Goal: Task Accomplishment & Management: Use online tool/utility

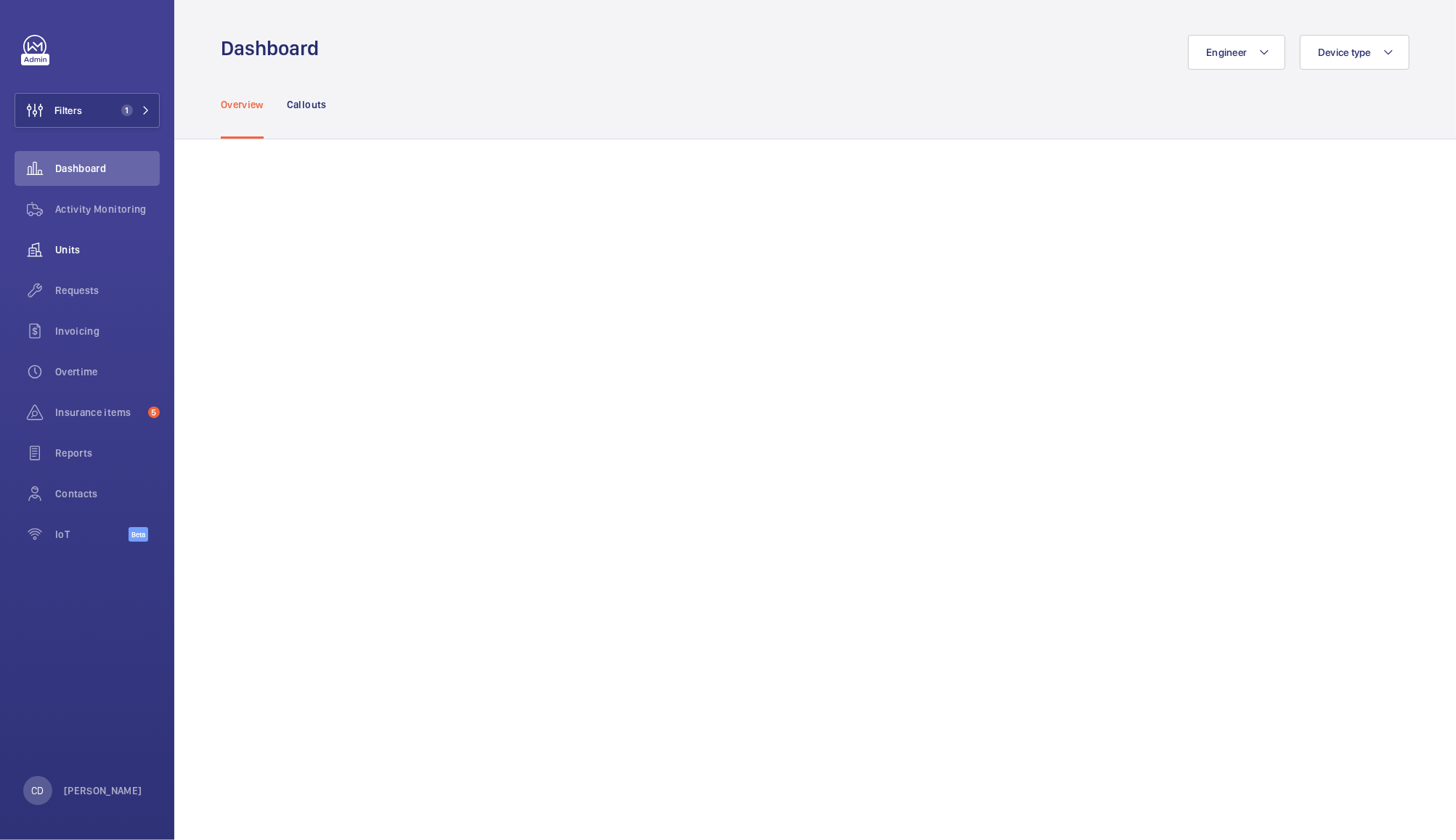
click at [93, 238] on div "Units" at bounding box center [87, 250] width 146 height 35
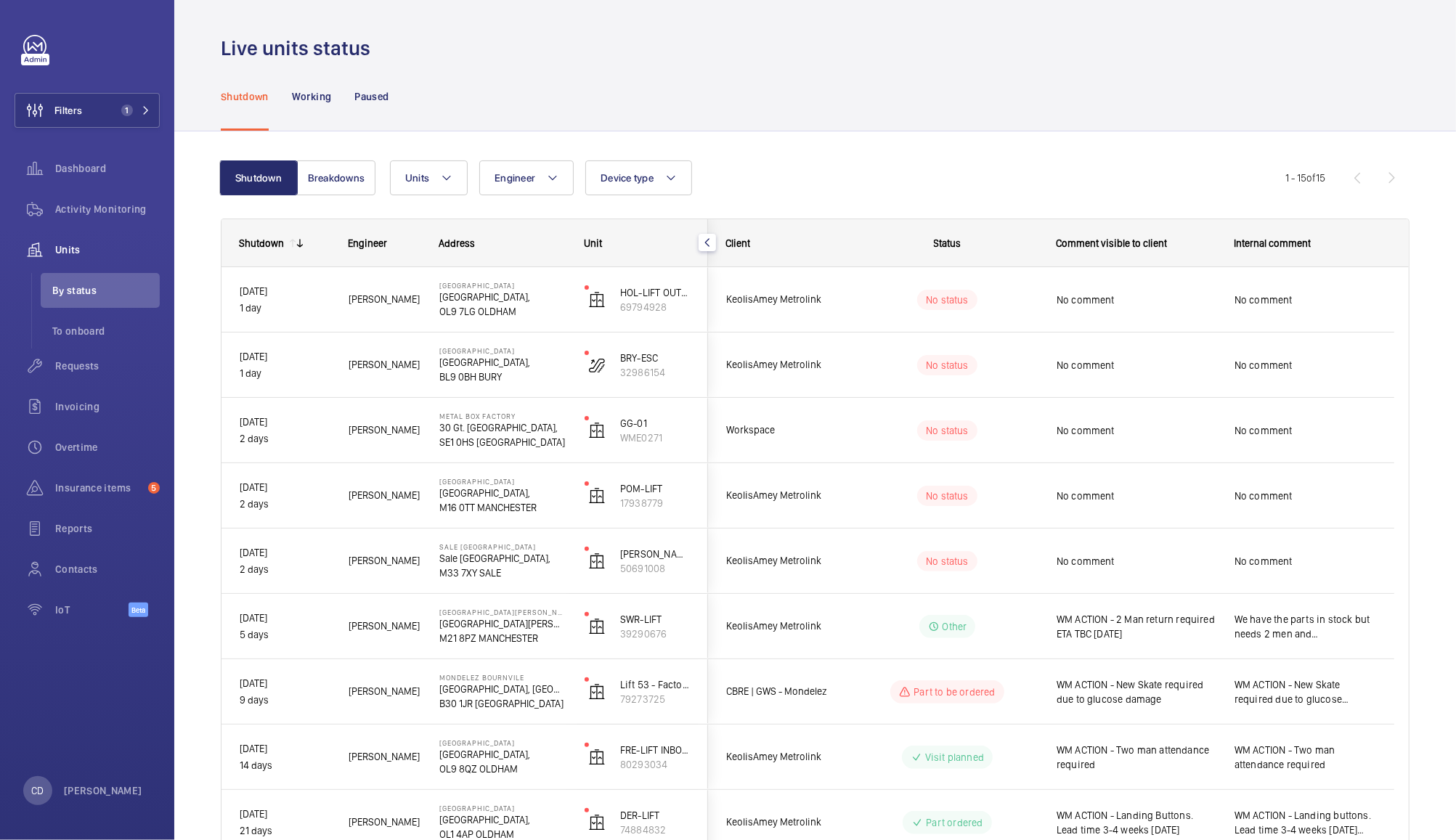
click at [820, 437] on span "Workspace" at bounding box center [782, 430] width 112 height 17
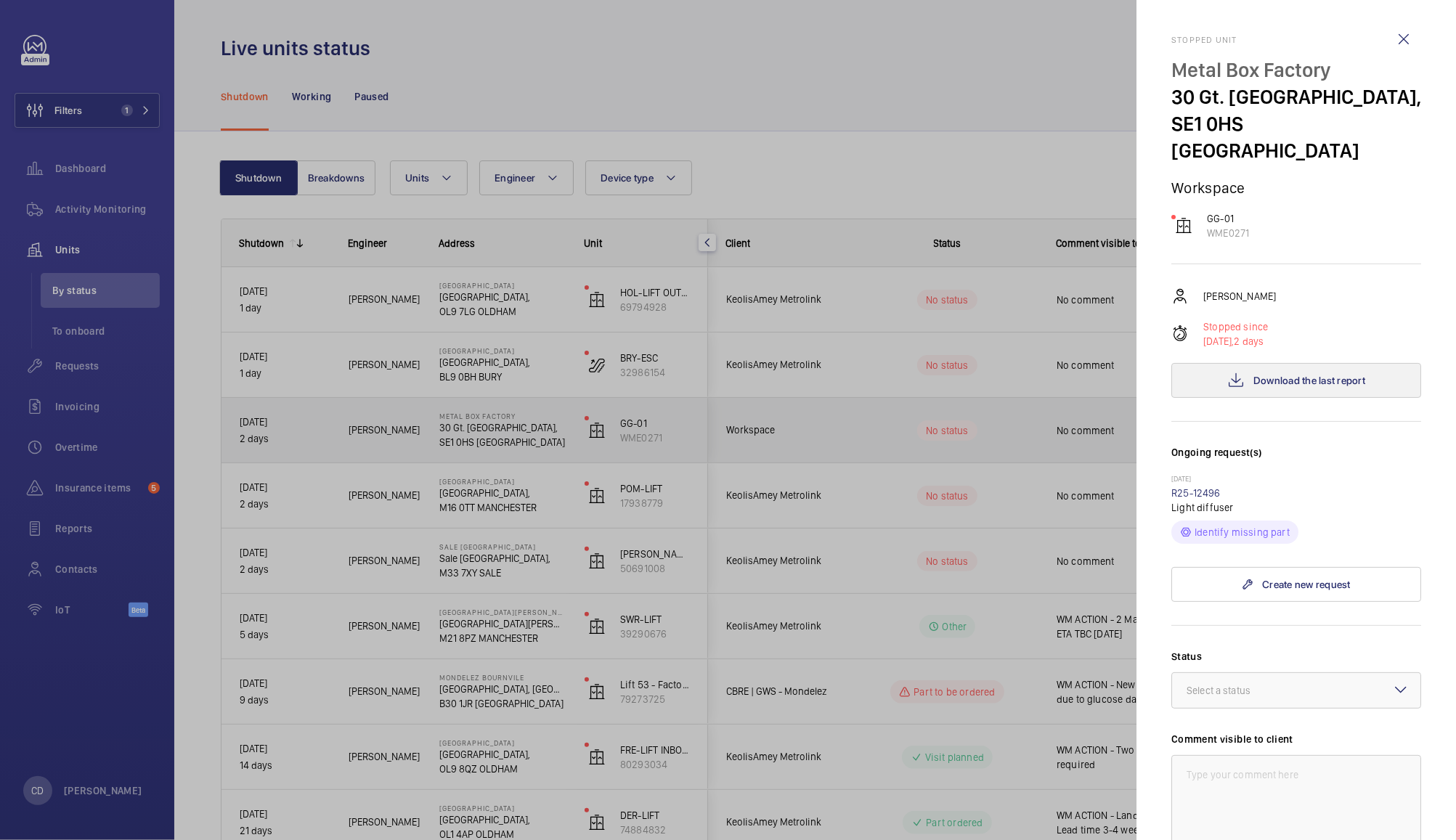
click at [1314, 375] on span "Download the last report" at bounding box center [1309, 380] width 112 height 11
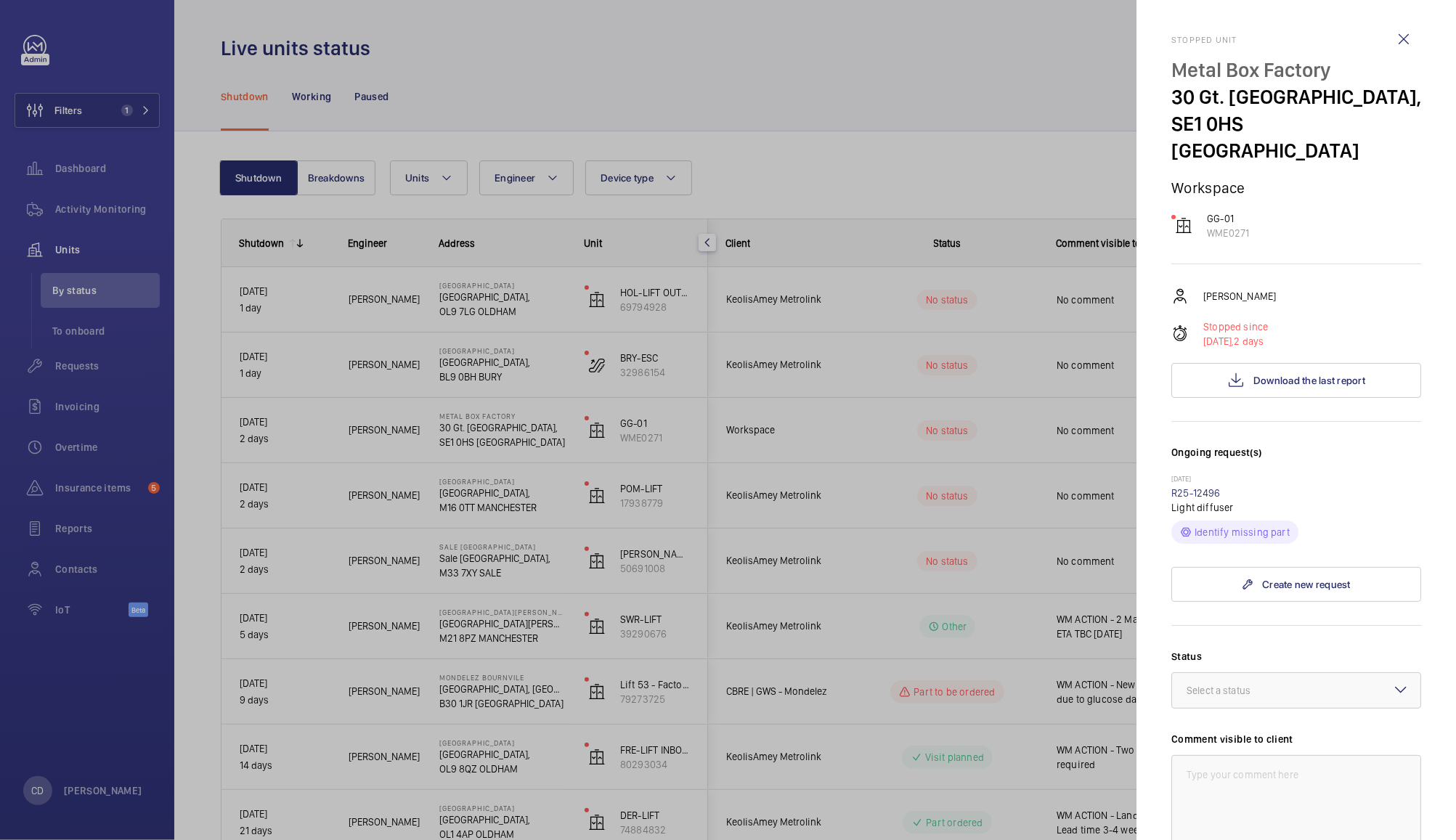
click at [953, 630] on div at bounding box center [728, 420] width 1456 height 840
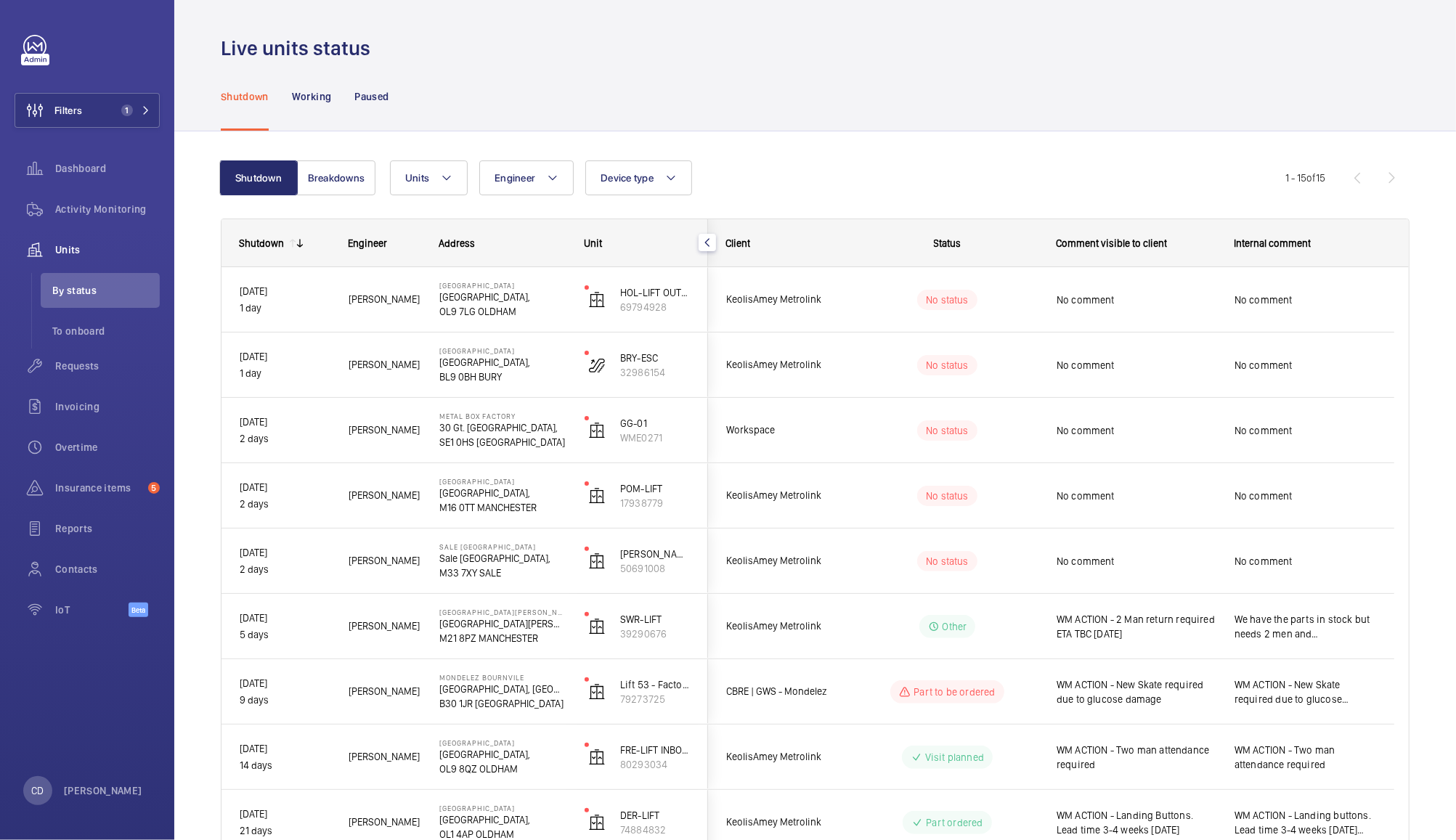
click at [1121, 582] on div "No comment" at bounding box center [1128, 561] width 177 height 63
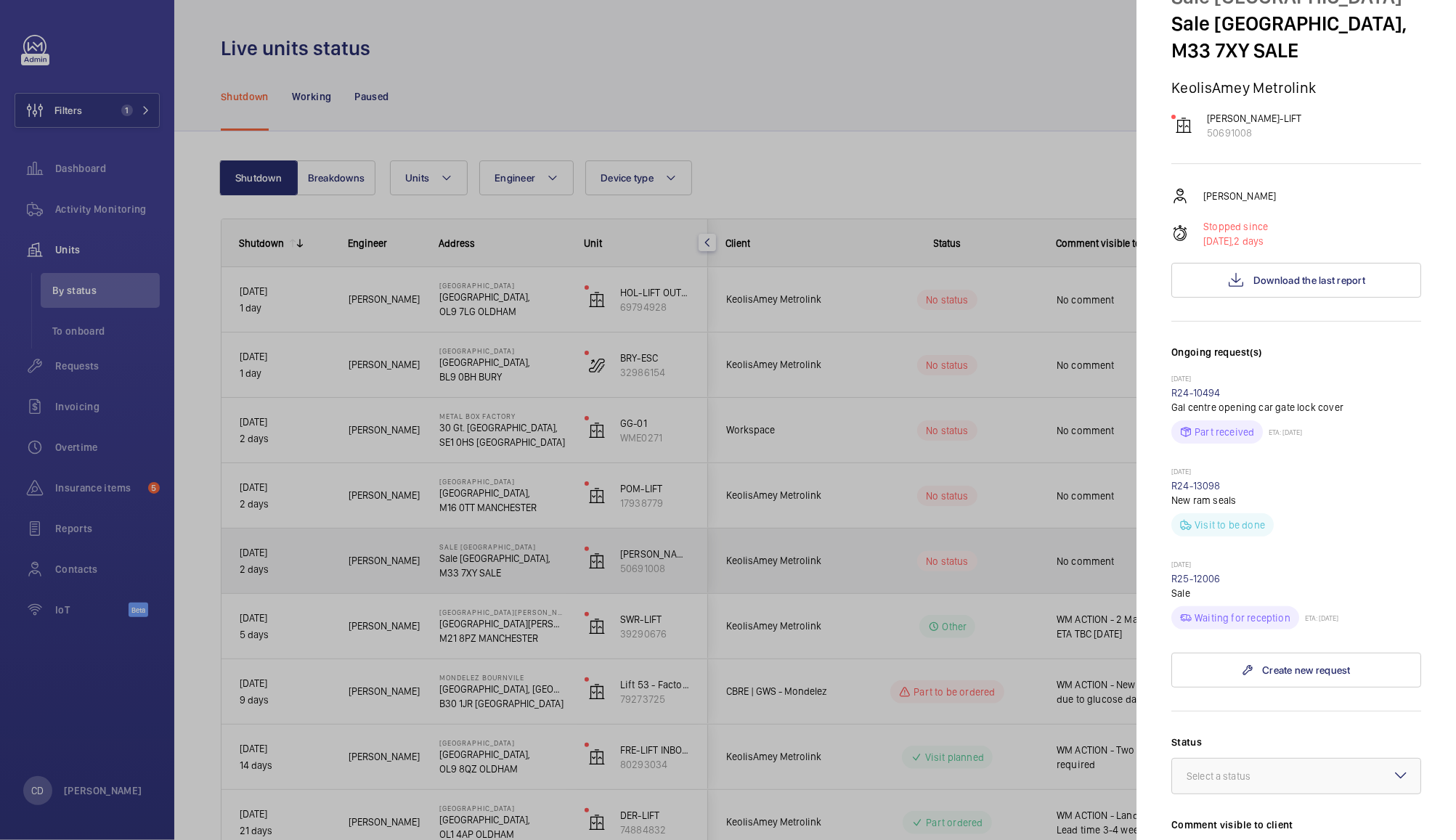
scroll to position [78, 0]
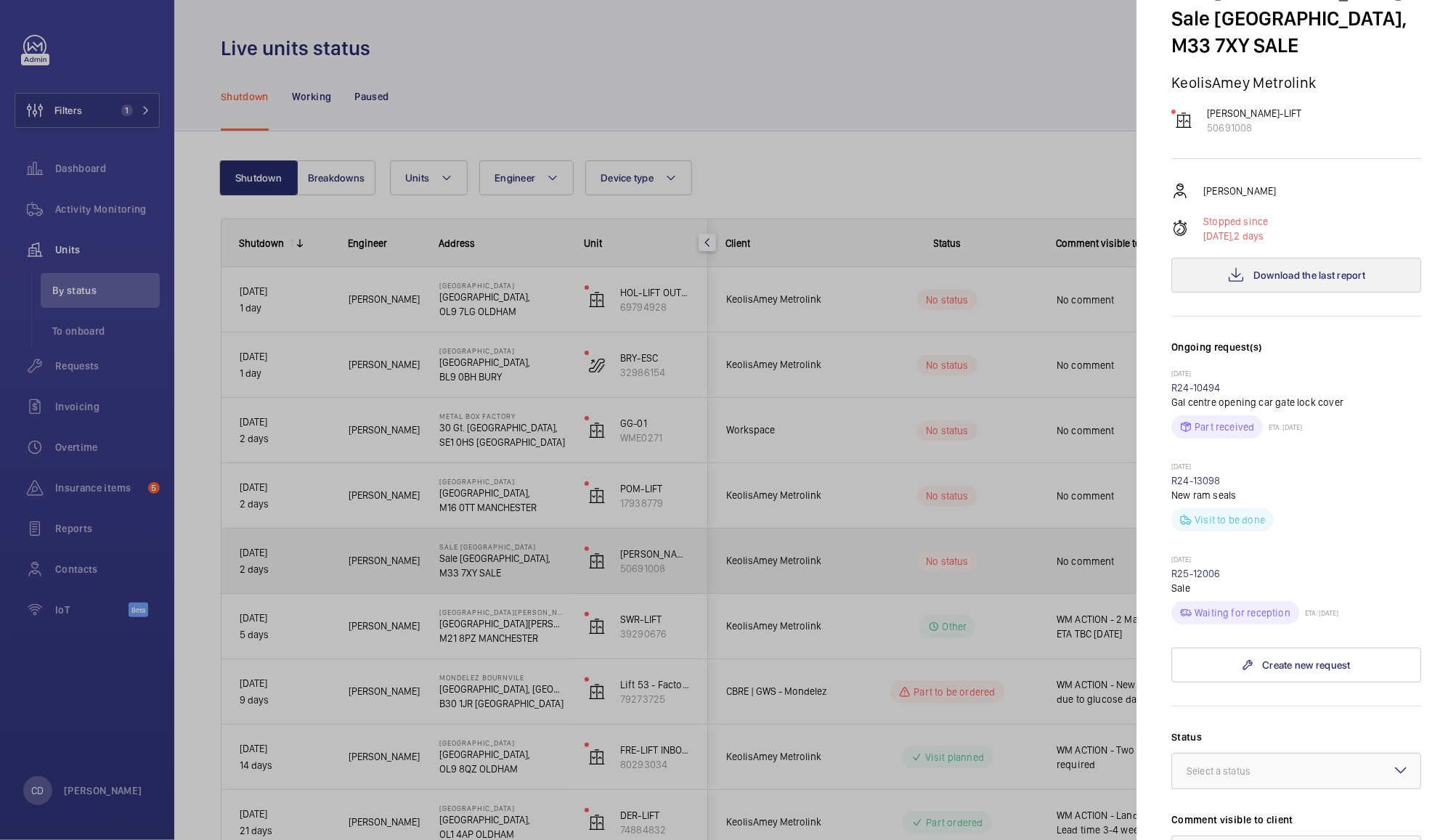
click at [1304, 278] on span "Download the last report" at bounding box center [1309, 274] width 112 height 11
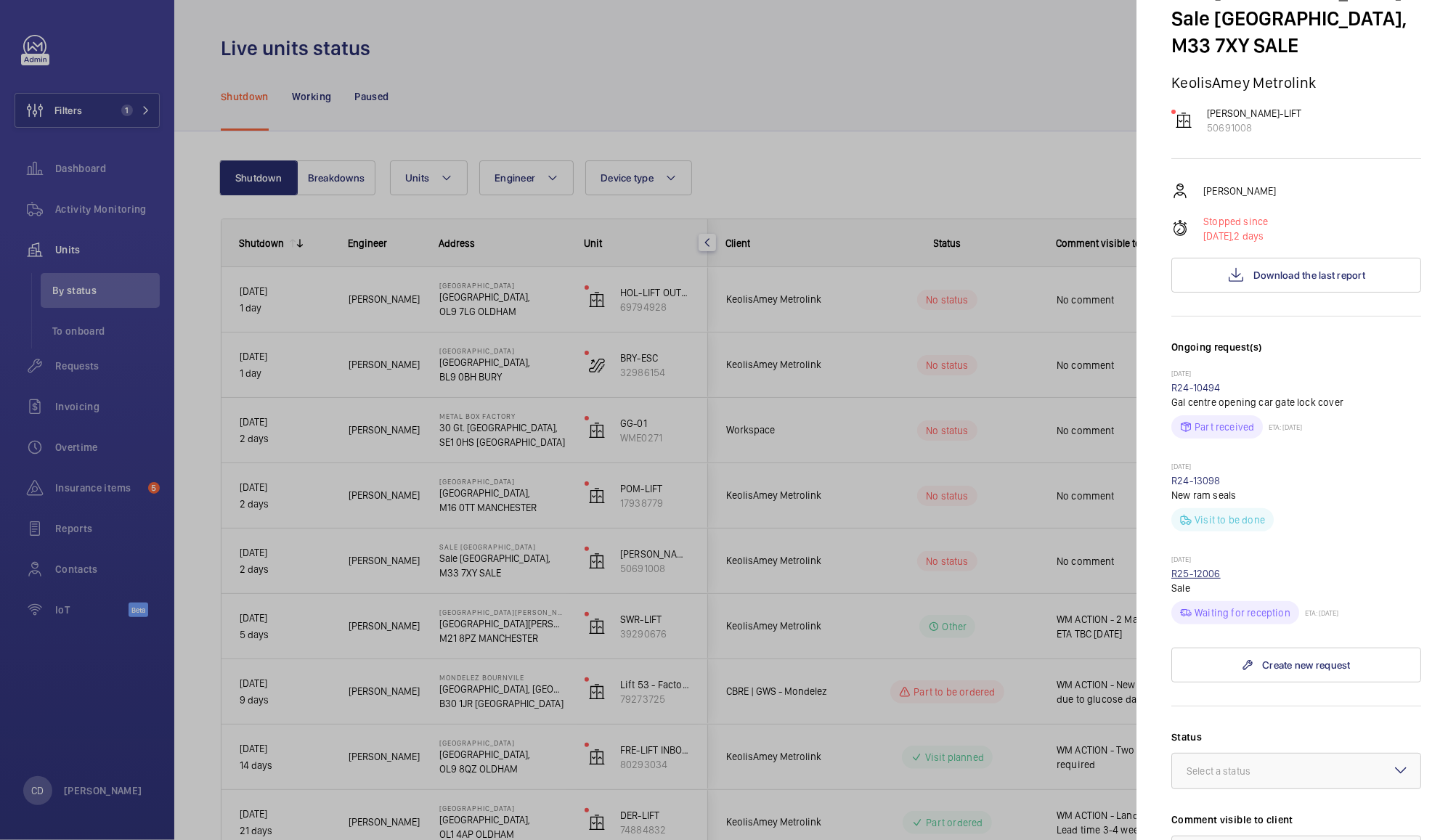
click at [1209, 573] on link "R25-12006" at bounding box center [1196, 573] width 49 height 11
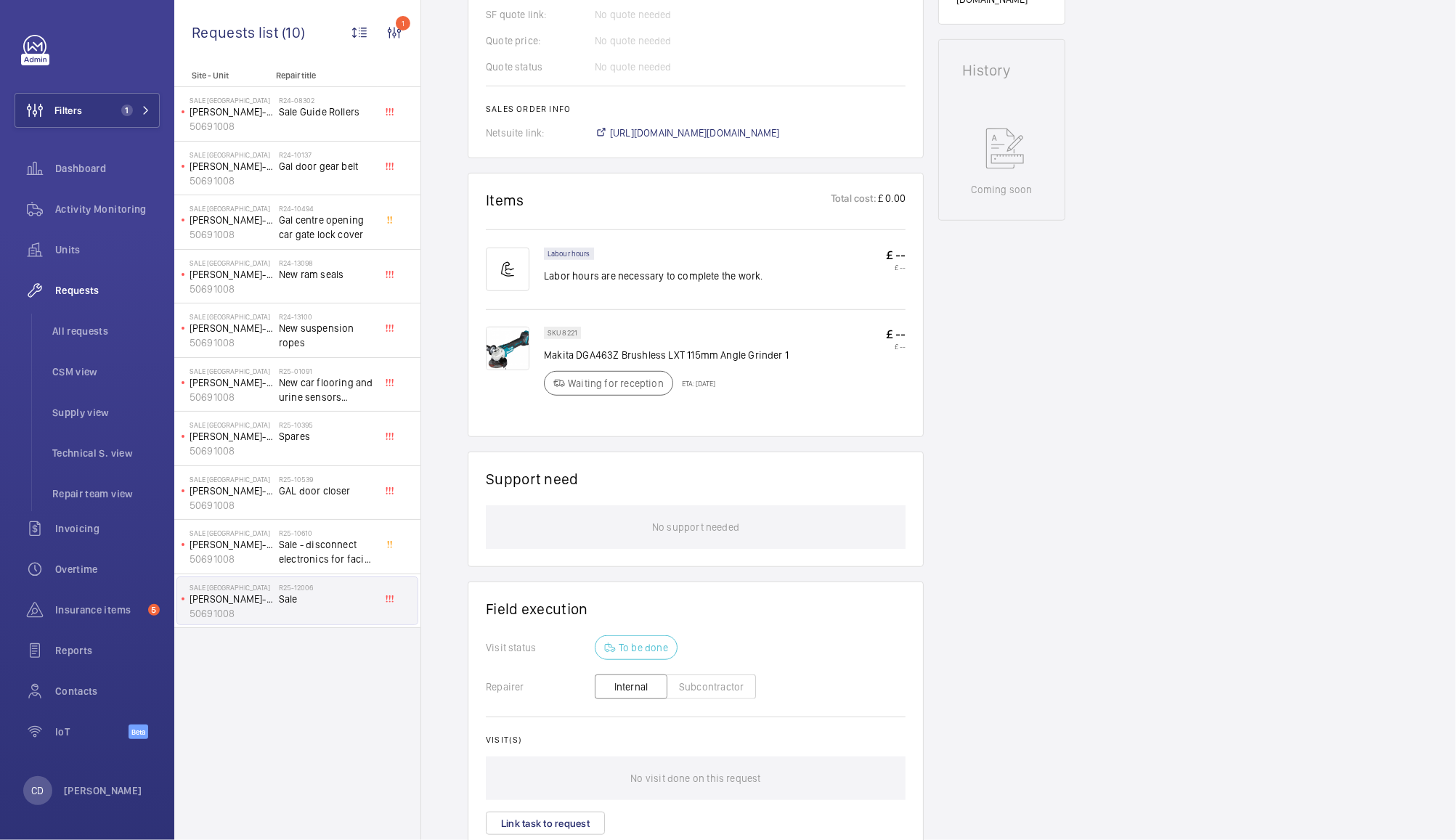
scroll to position [777, 0]
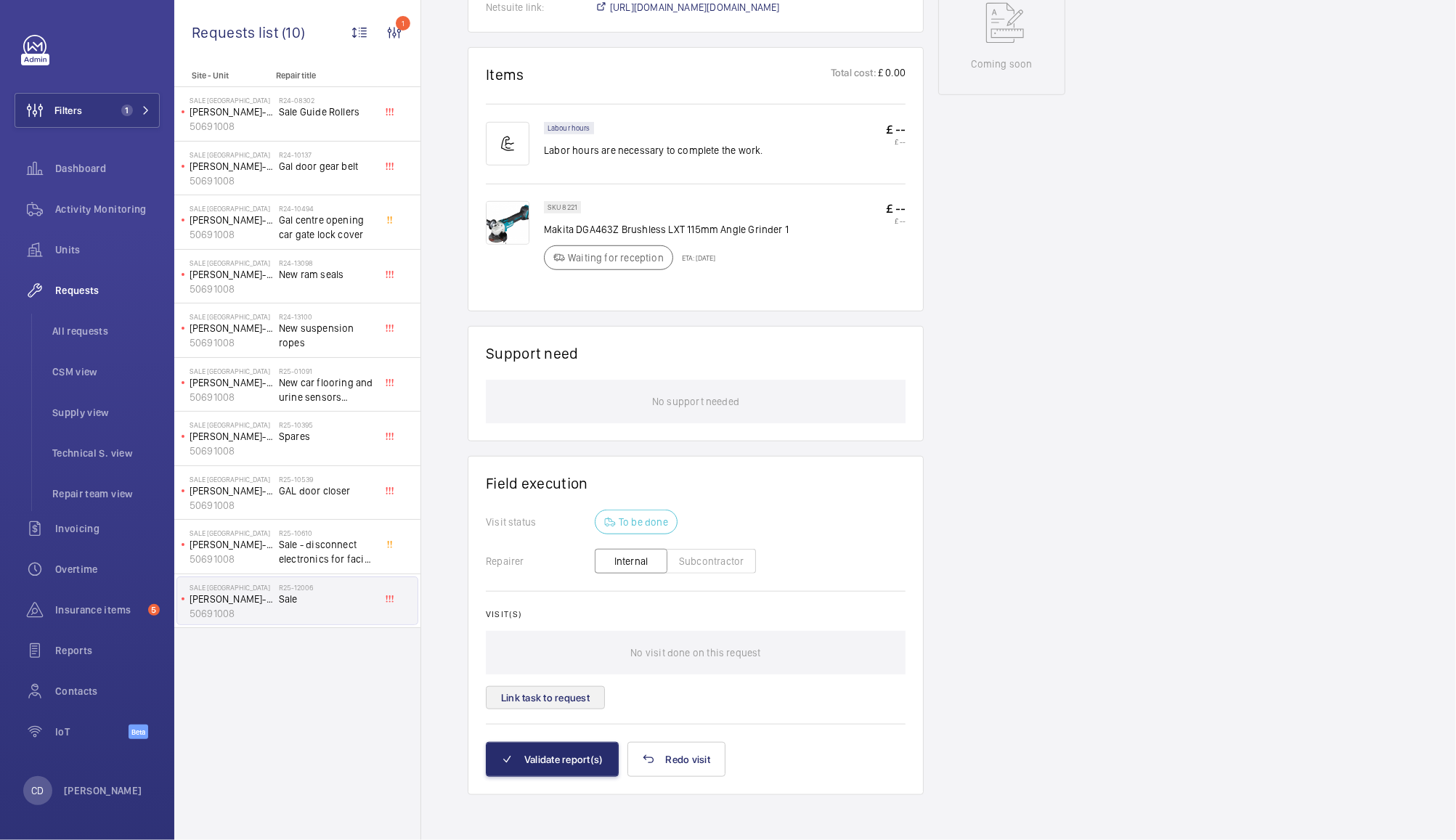
click at [570, 697] on button "Link task to request" at bounding box center [545, 697] width 119 height 23
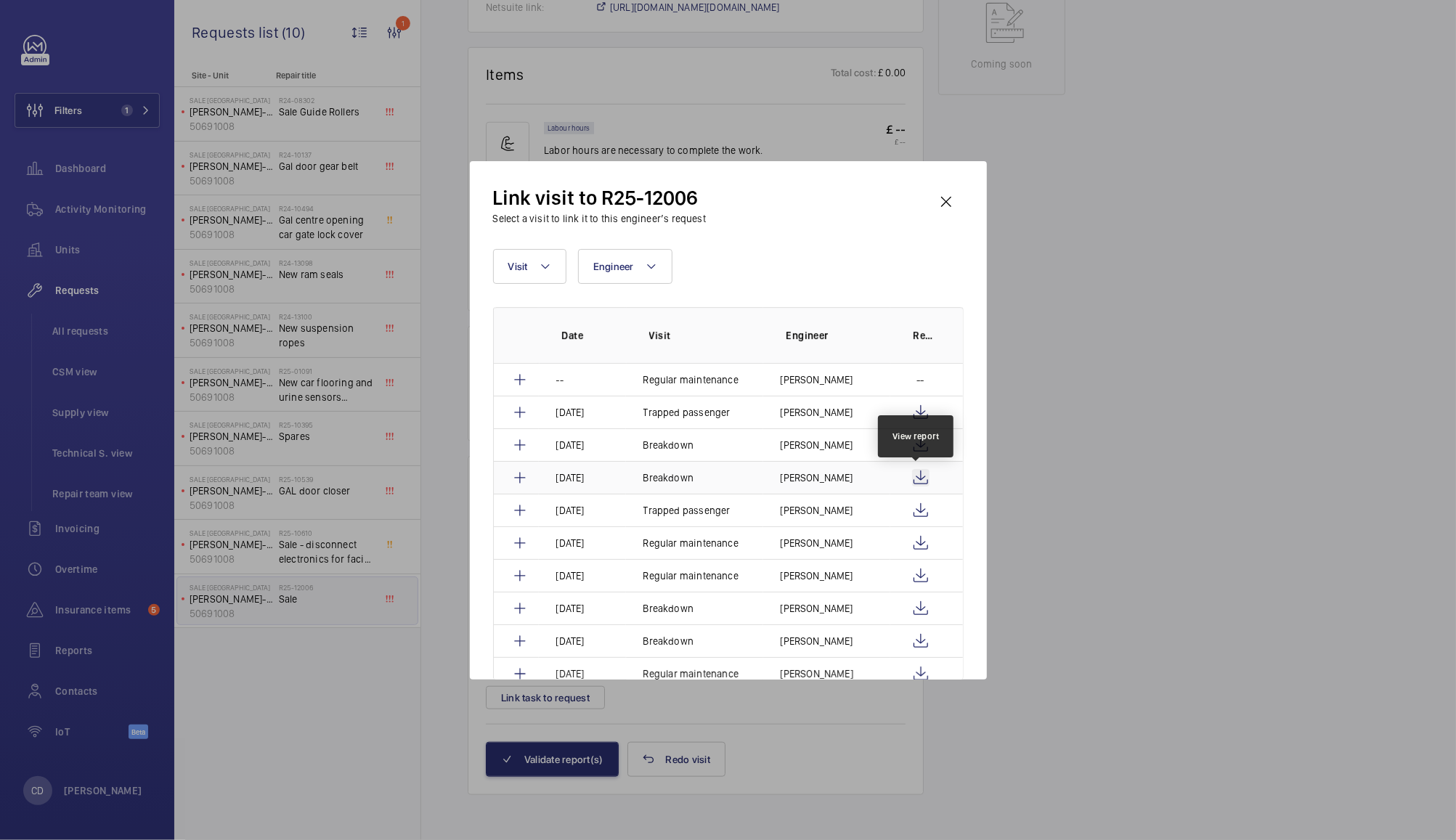
click at [917, 483] on wm-front-icon-button at bounding box center [920, 477] width 17 height 17
click at [517, 477] on mat-icon at bounding box center [520, 477] width 17 height 17
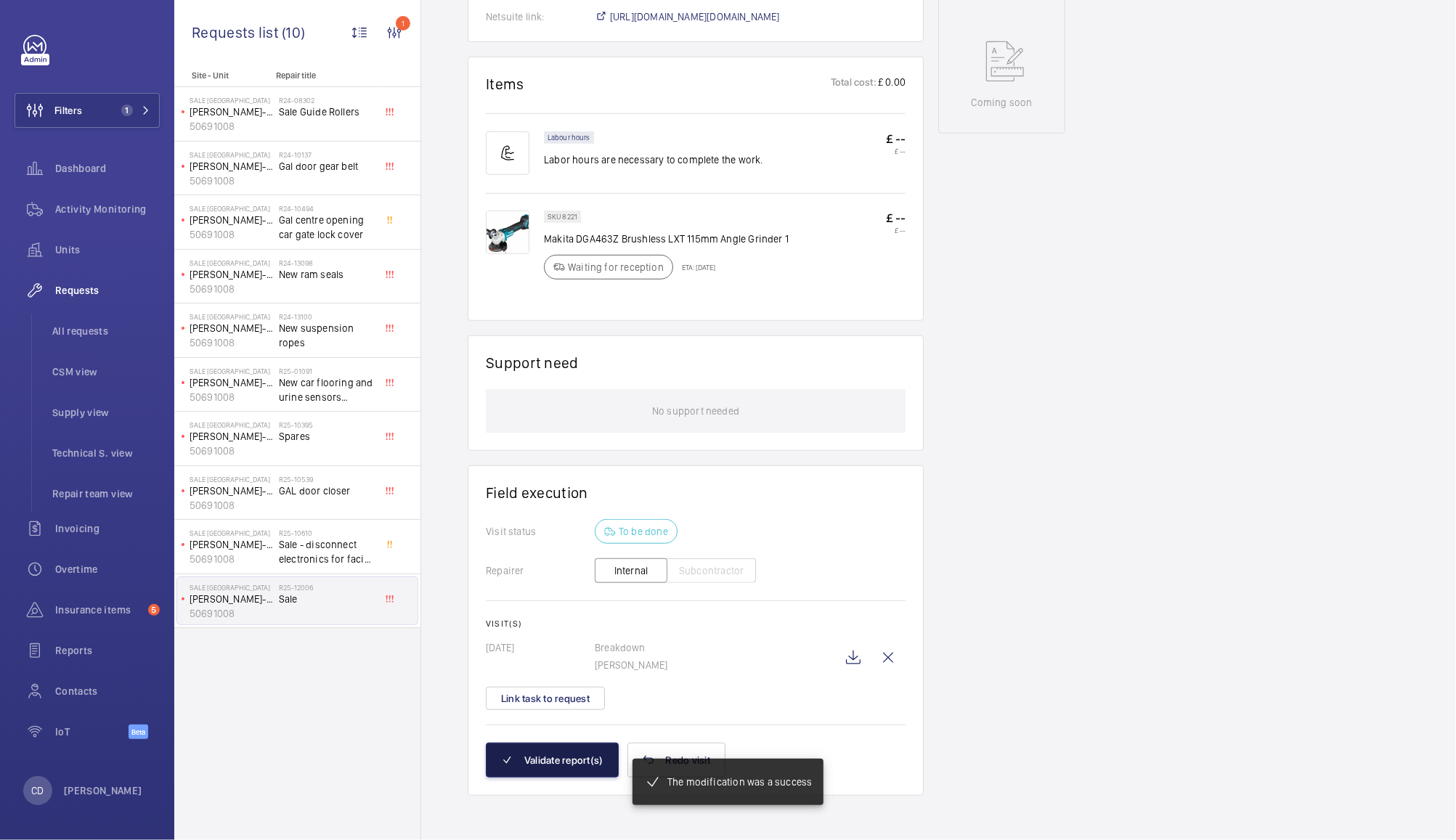
scroll to position [754, 0]
click at [559, 759] on button "Validate report(s)" at bounding box center [552, 758] width 133 height 35
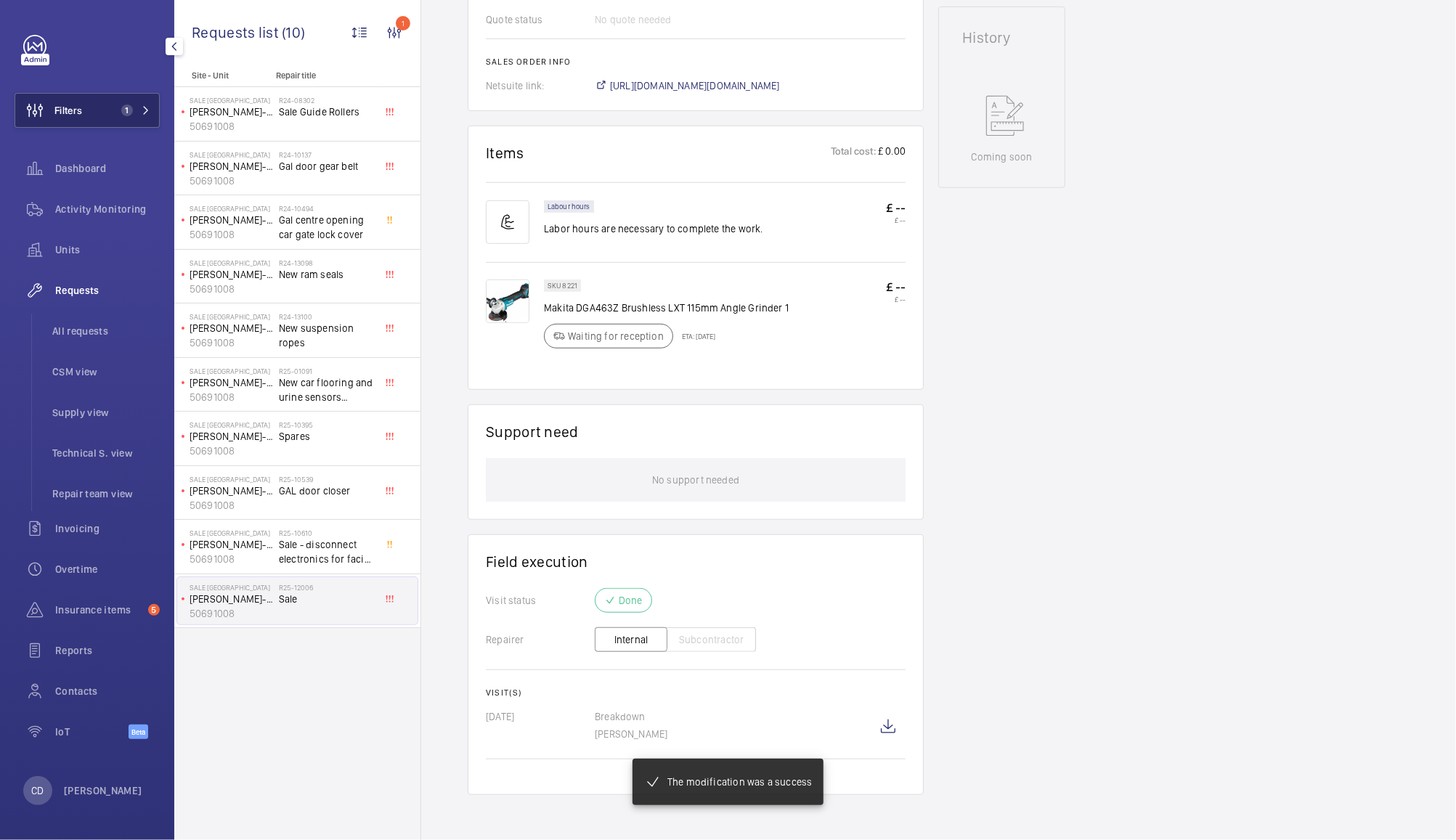
scroll to position [699, 0]
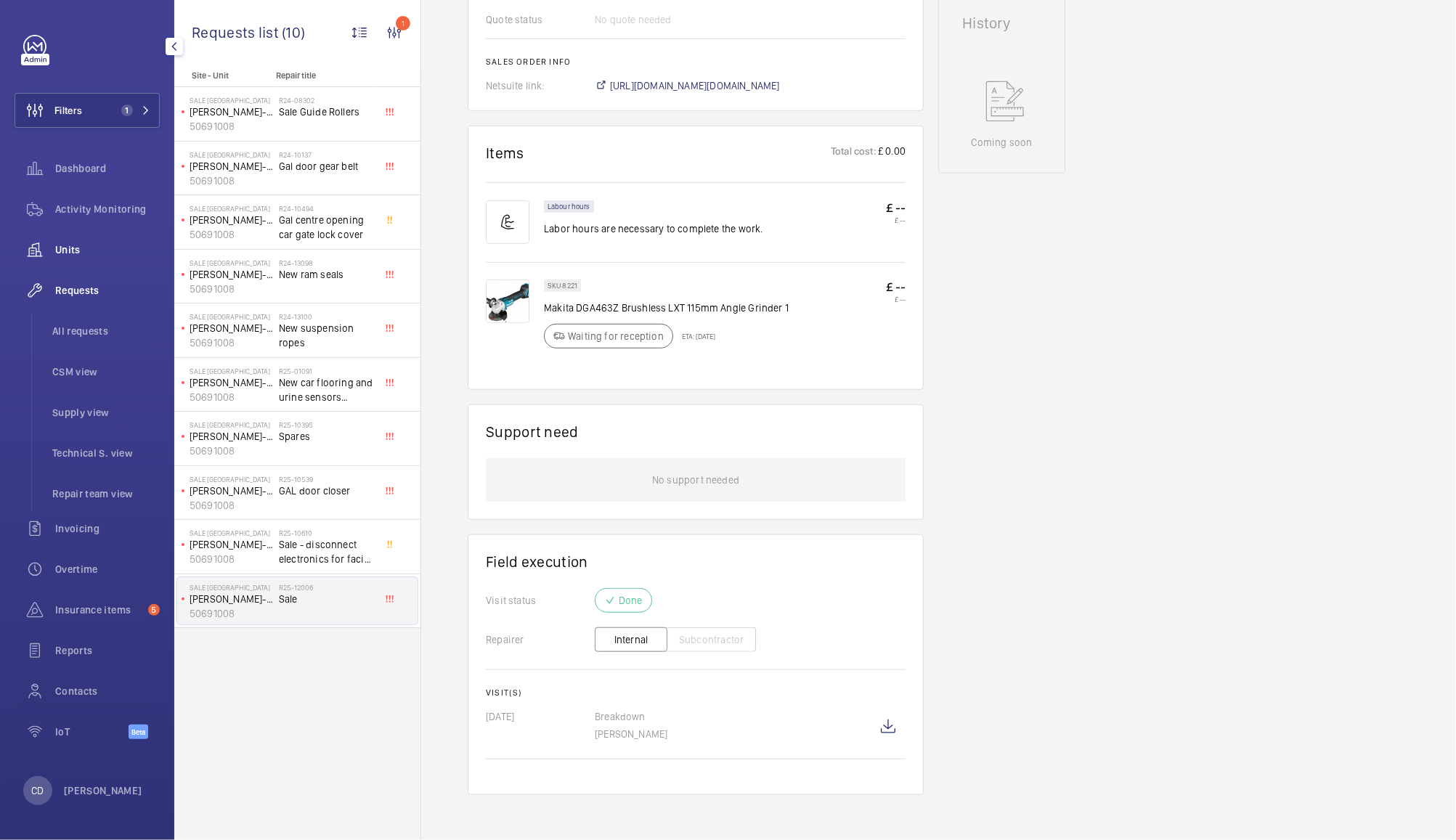
click at [62, 256] on span "Units" at bounding box center [107, 250] width 105 height 14
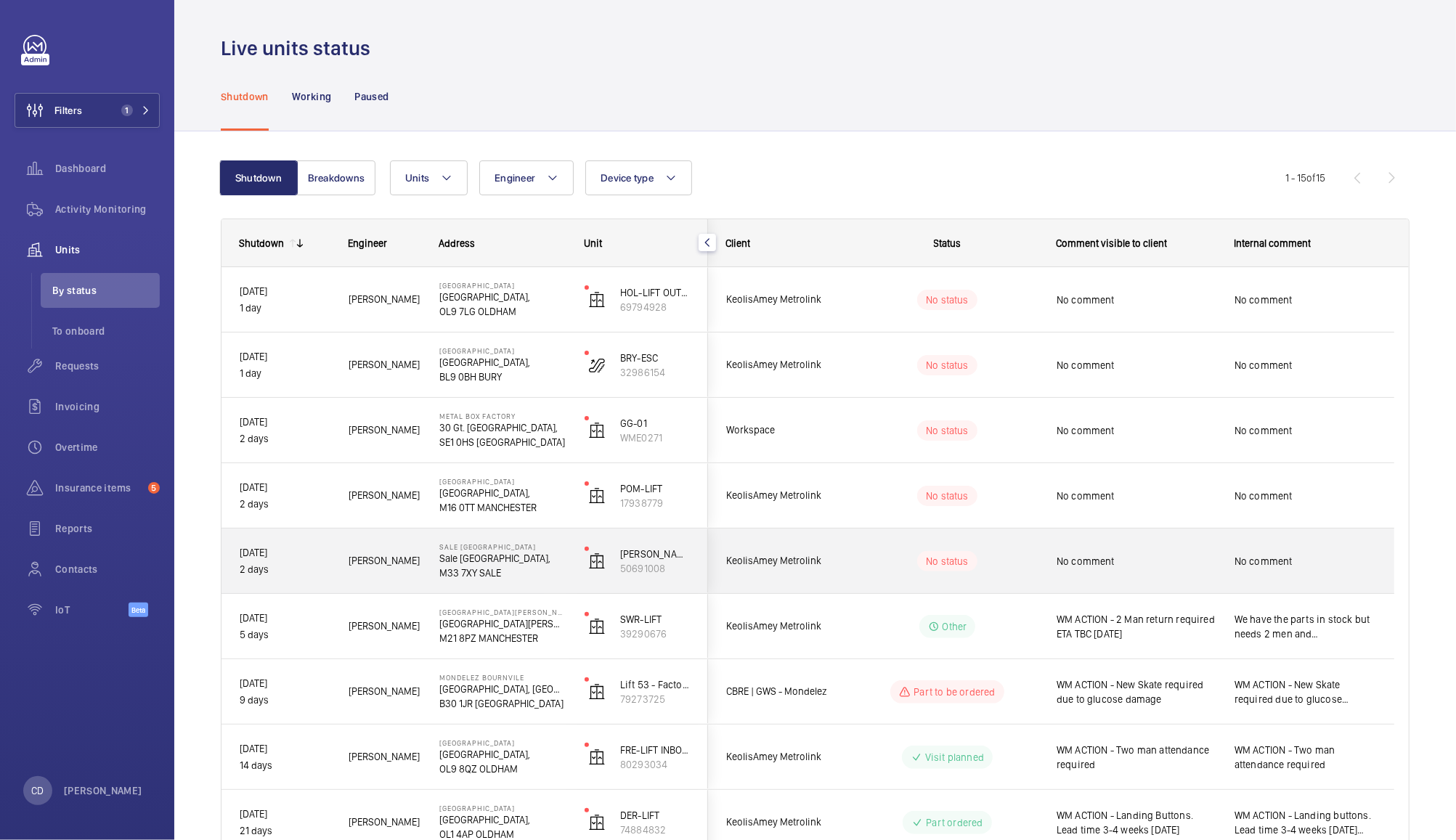
click at [1138, 569] on div "No comment" at bounding box center [1136, 561] width 159 height 33
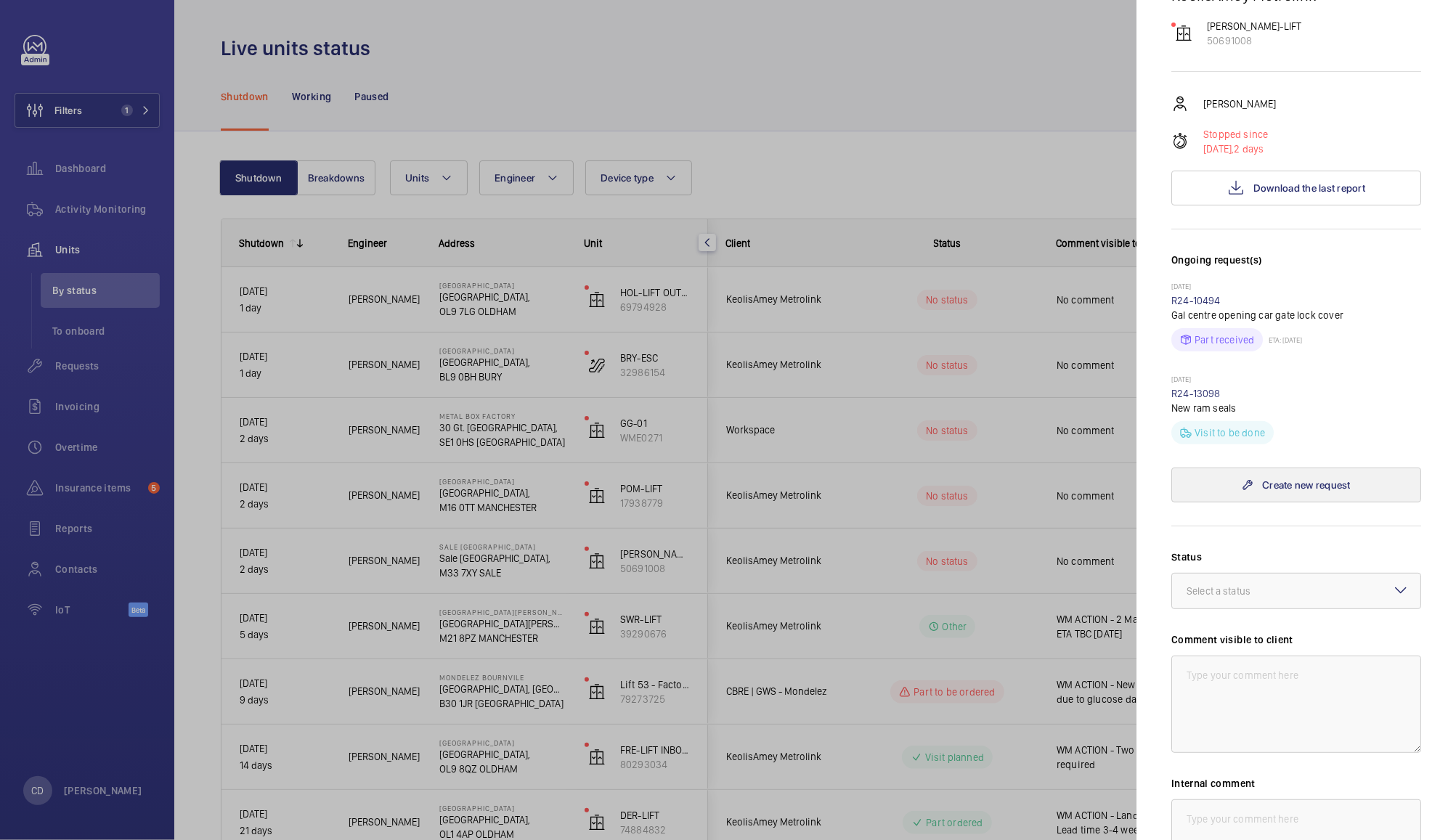
scroll to position [168, 0]
click at [1295, 592] on div at bounding box center [1296, 588] width 248 height 35
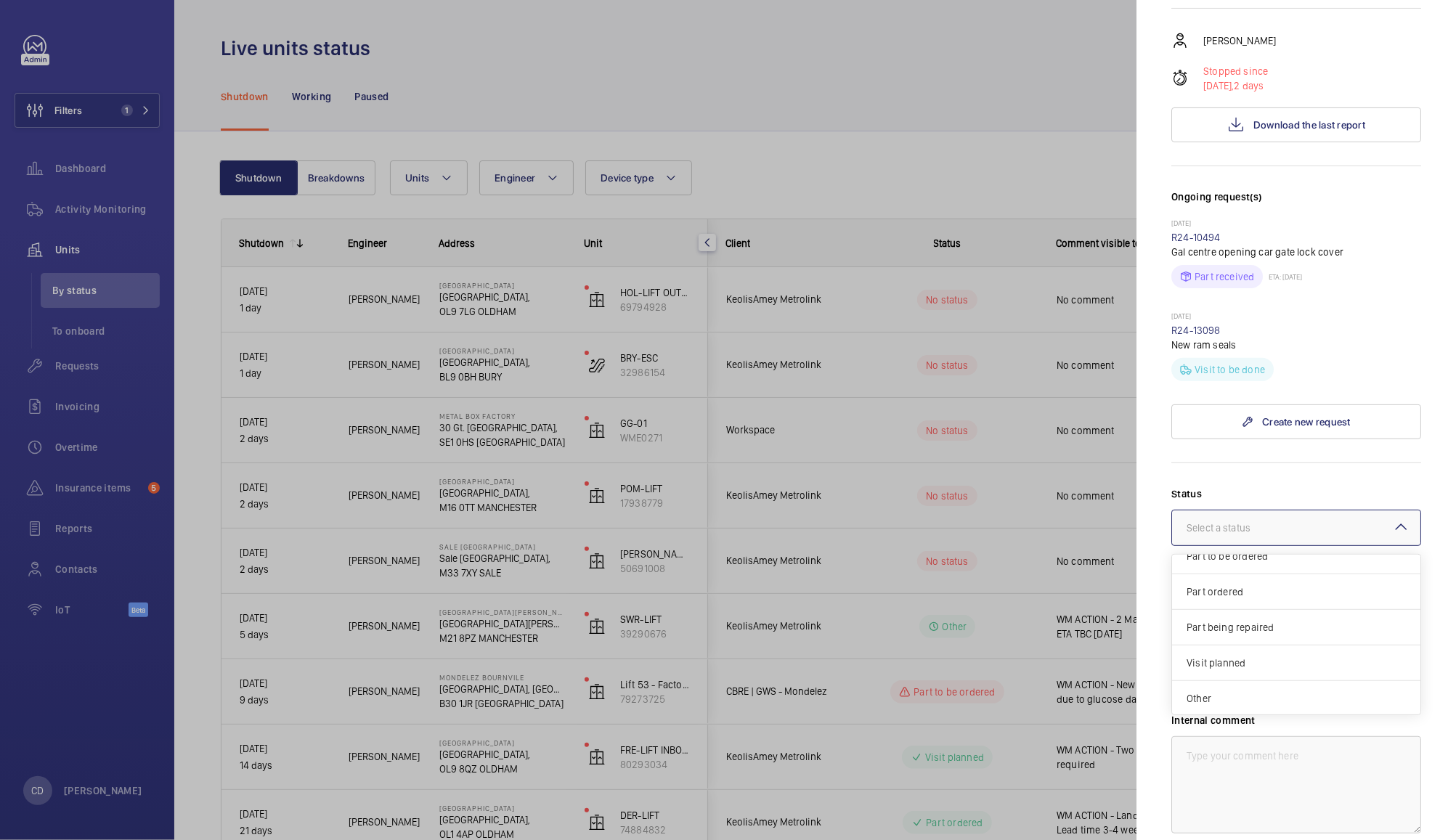
scroll to position [242, 0]
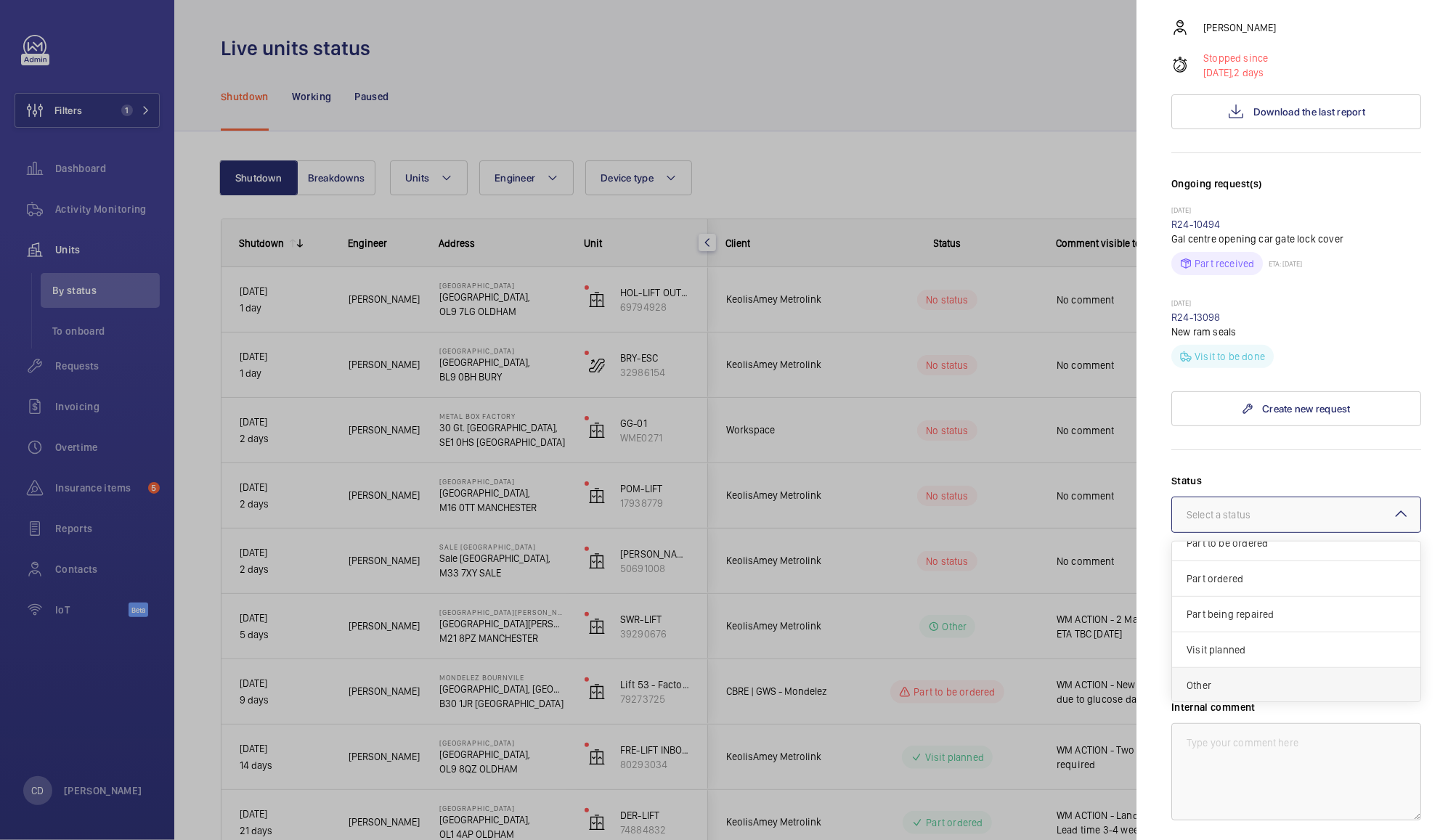
click at [1267, 684] on span "Other" at bounding box center [1296, 685] width 220 height 14
click at [1280, 638] on textarea at bounding box center [1296, 627] width 250 height 97
type textarea "WM ACTION - Skate Damaged"
paste textarea "WM ACTION - Skate Damaged"
type textarea "WM ACTION - Skate Damaged"
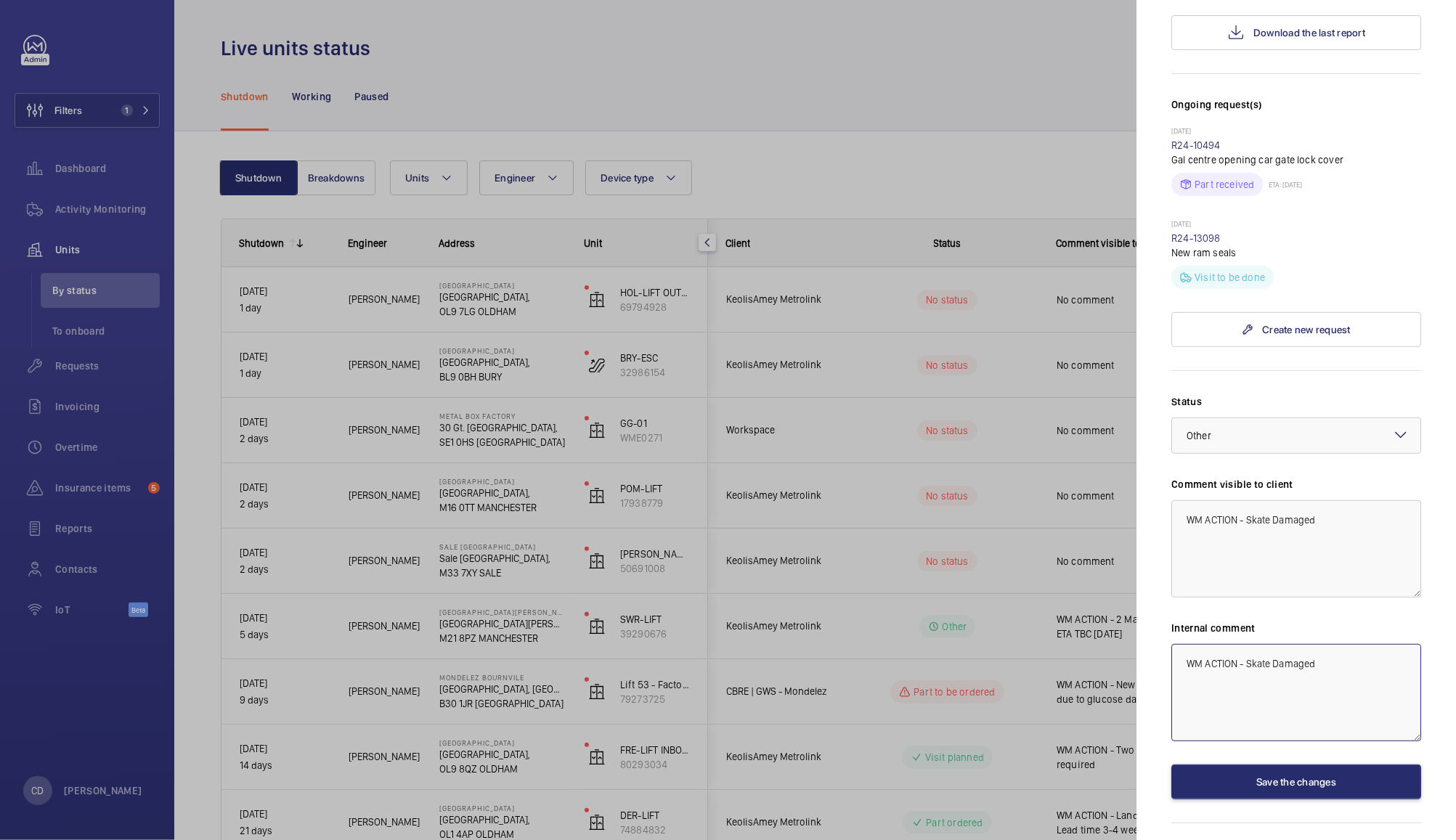
scroll to position [360, 0]
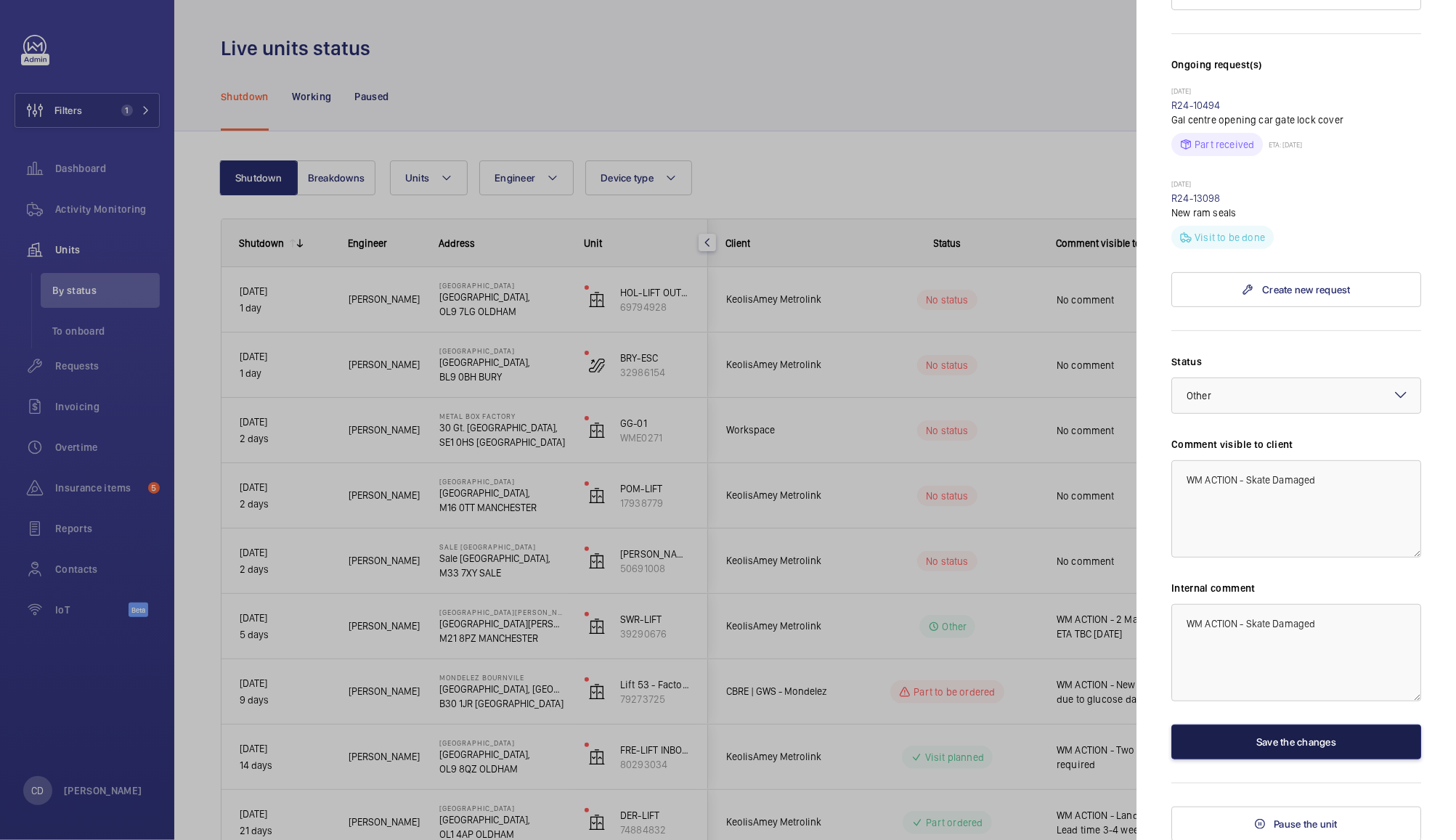
click at [1327, 741] on button "Save the changes" at bounding box center [1296, 742] width 250 height 35
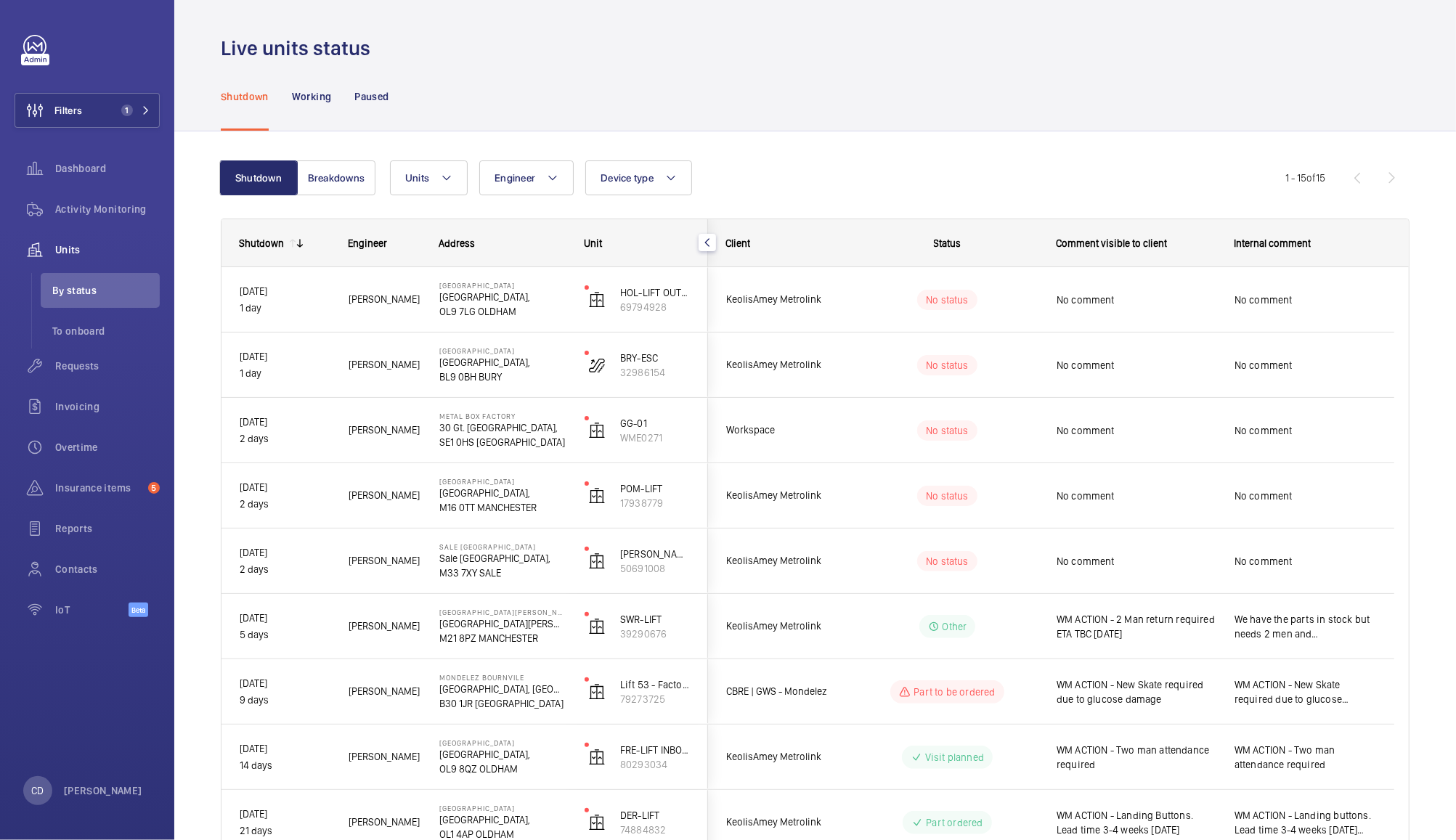
scroll to position [0, 0]
click at [1157, 494] on span "No comment" at bounding box center [1136, 495] width 159 height 14
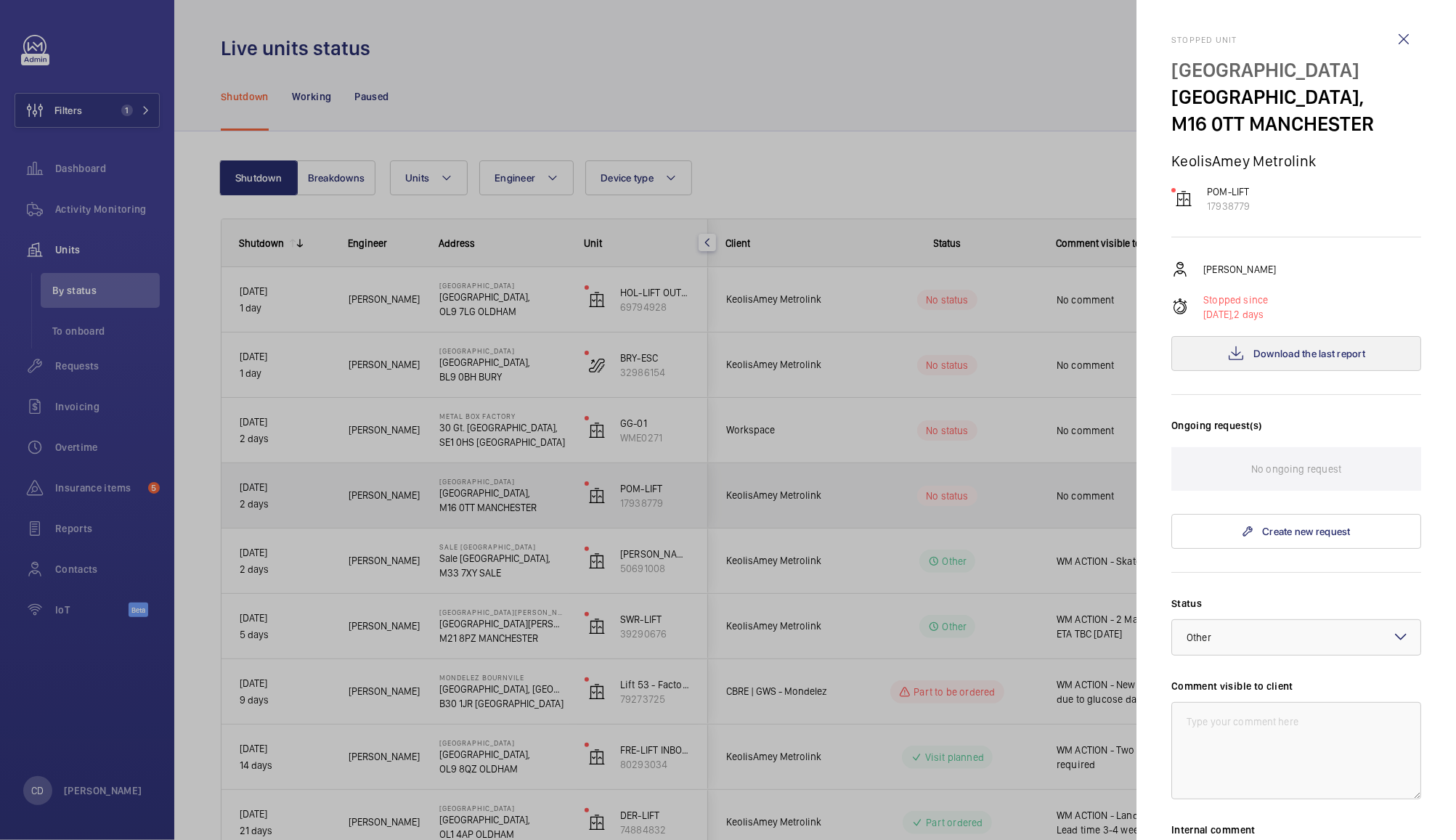
click at [1304, 357] on span "Download the last report" at bounding box center [1309, 353] width 112 height 11
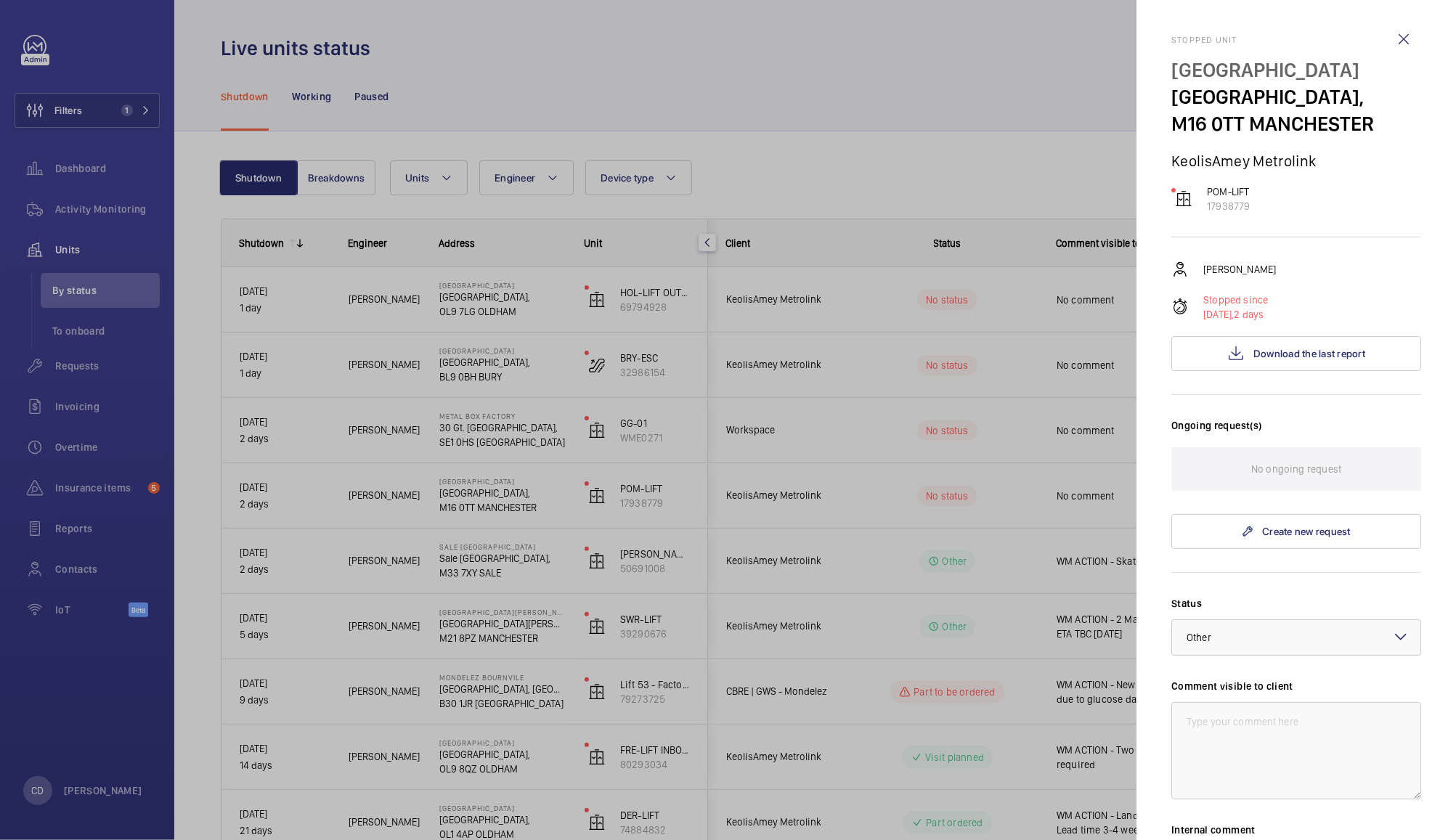
click at [1313, 636] on div at bounding box center [1296, 637] width 248 height 35
click at [1284, 774] on span "Visit planned" at bounding box center [1296, 772] width 220 height 14
click at [1285, 747] on textarea at bounding box center [1296, 750] width 250 height 97
type textarea "WM ACTION - Safety Gear has come in, two man team required to release"
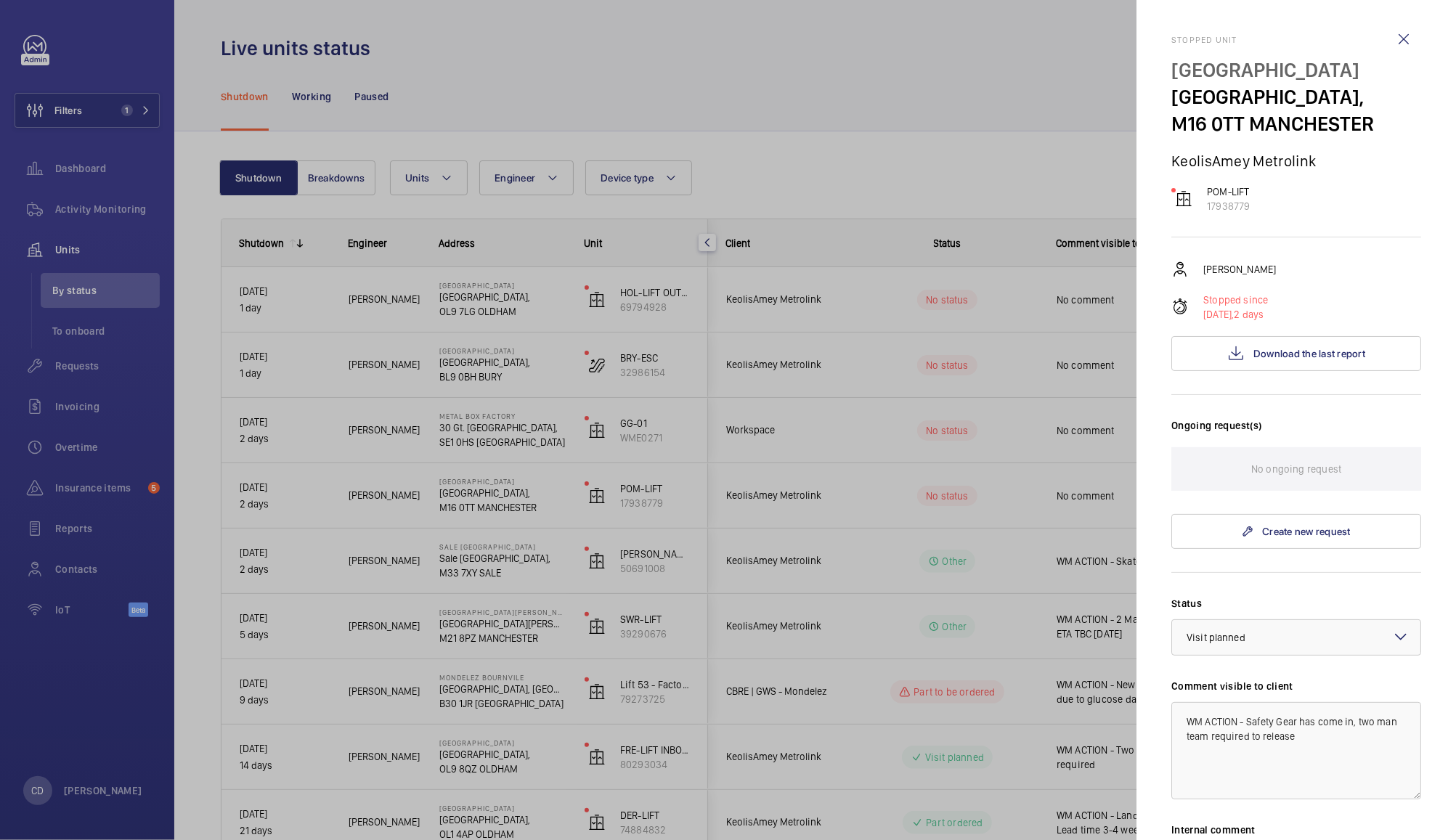
scroll to position [243, 0]
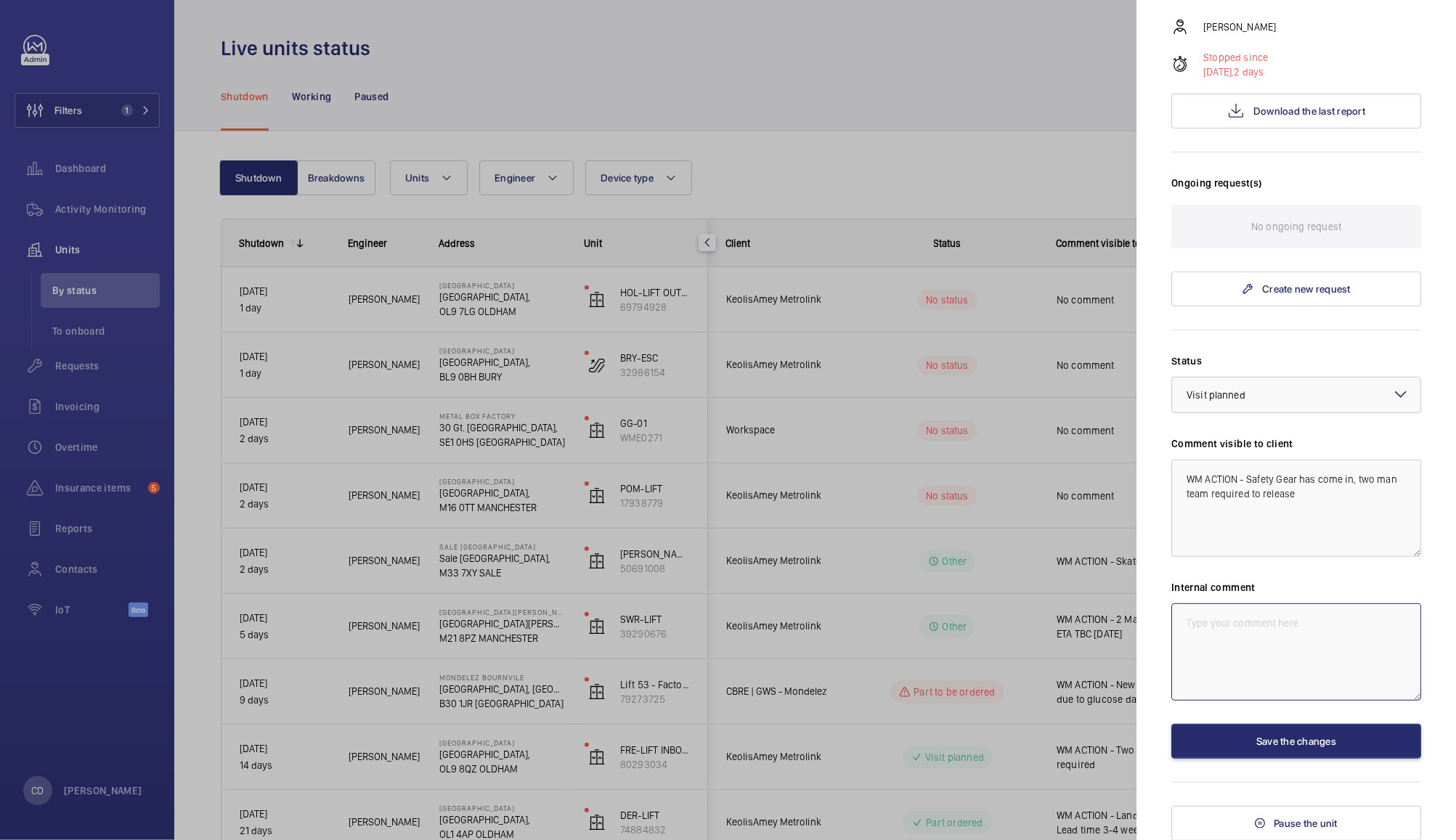
paste textarea "WM ACTION - Safety Gear has come in, two man team required to release"
type textarea "WM ACTION - Safety Gear has come in, two man team required to release"
click at [1303, 740] on button "Save the changes" at bounding box center [1296, 741] width 250 height 35
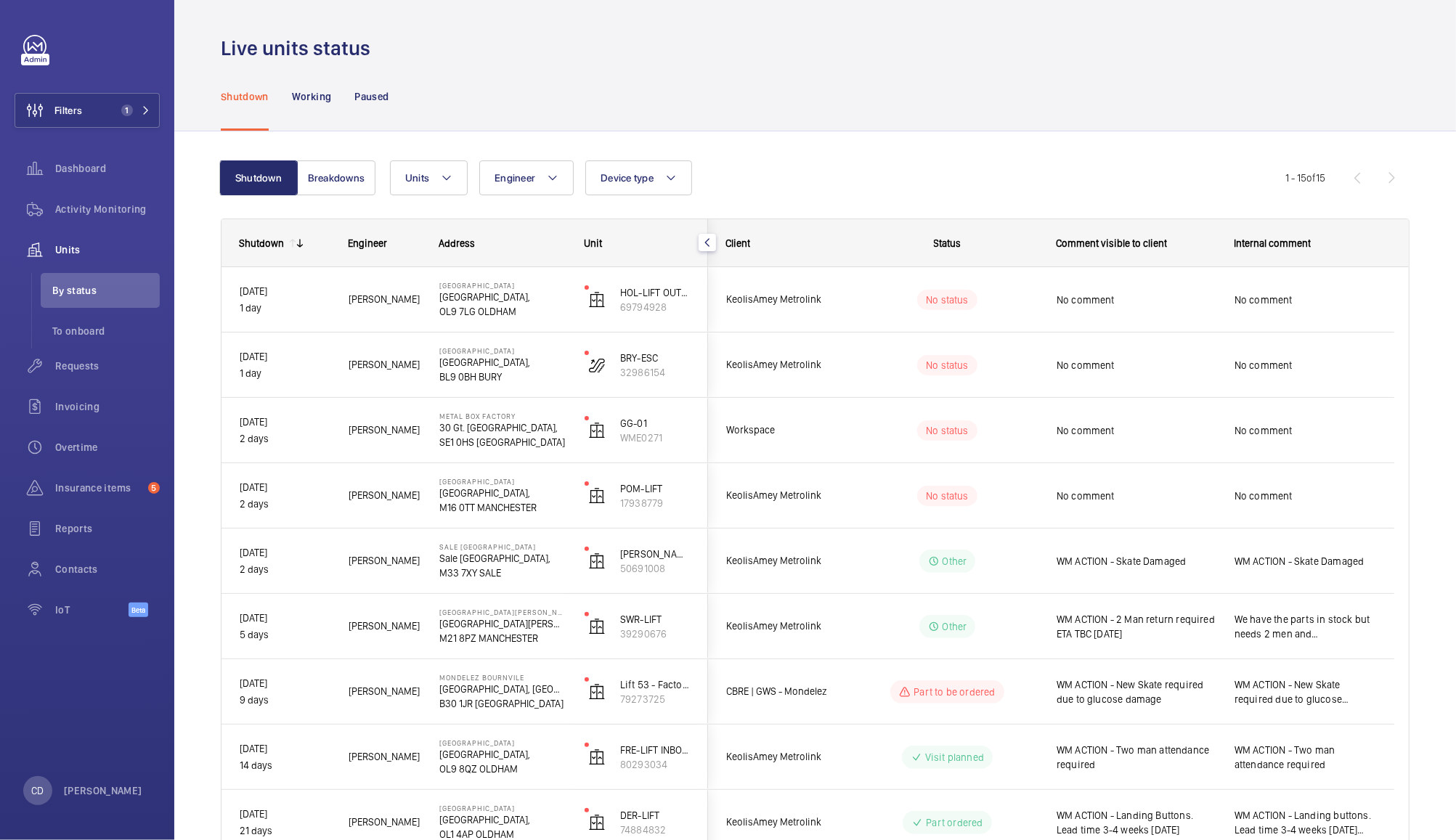
scroll to position [0, 0]
click at [1150, 426] on span "No comment" at bounding box center [1136, 430] width 159 height 14
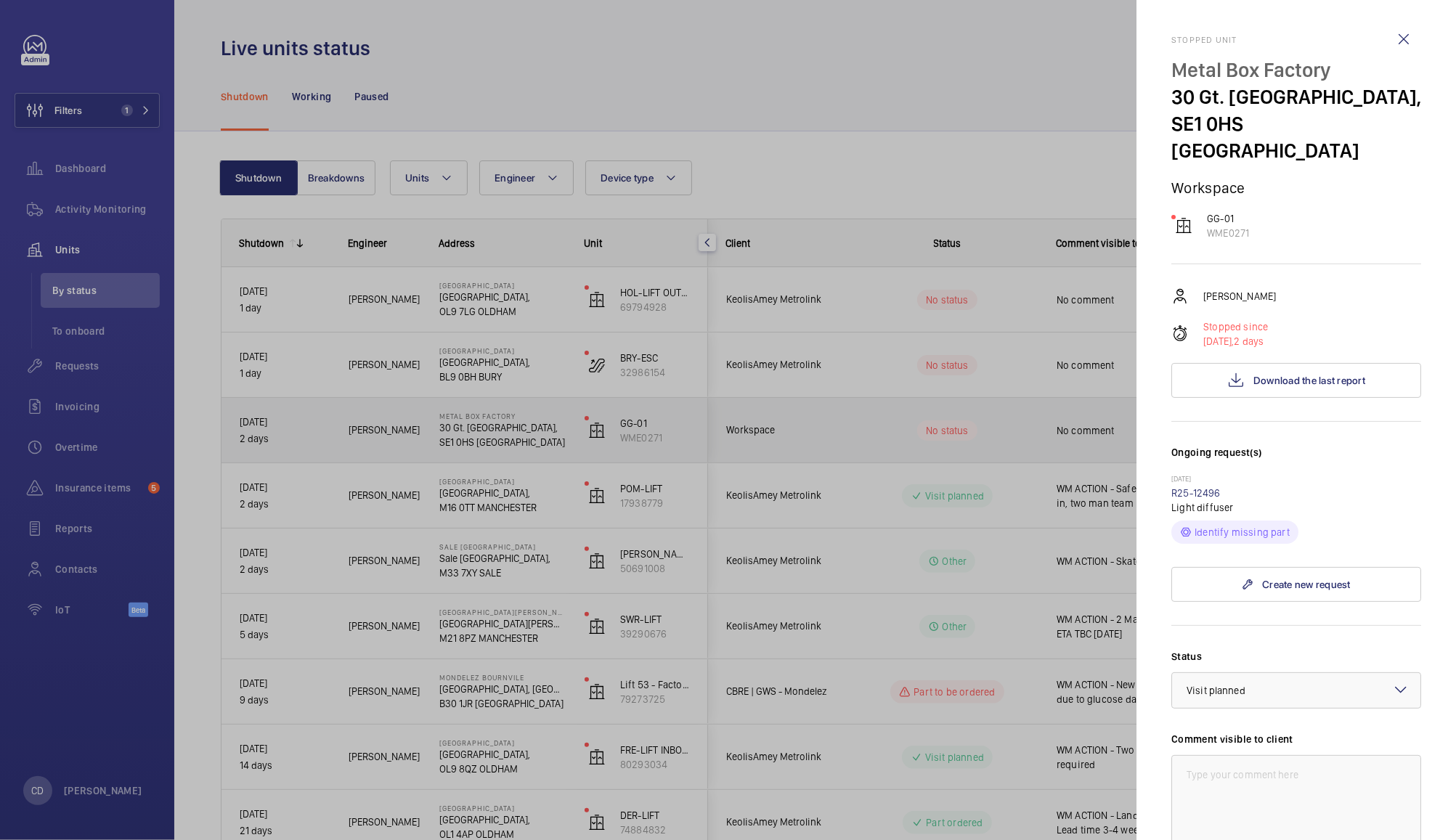
click at [1057, 372] on div at bounding box center [728, 420] width 1456 height 840
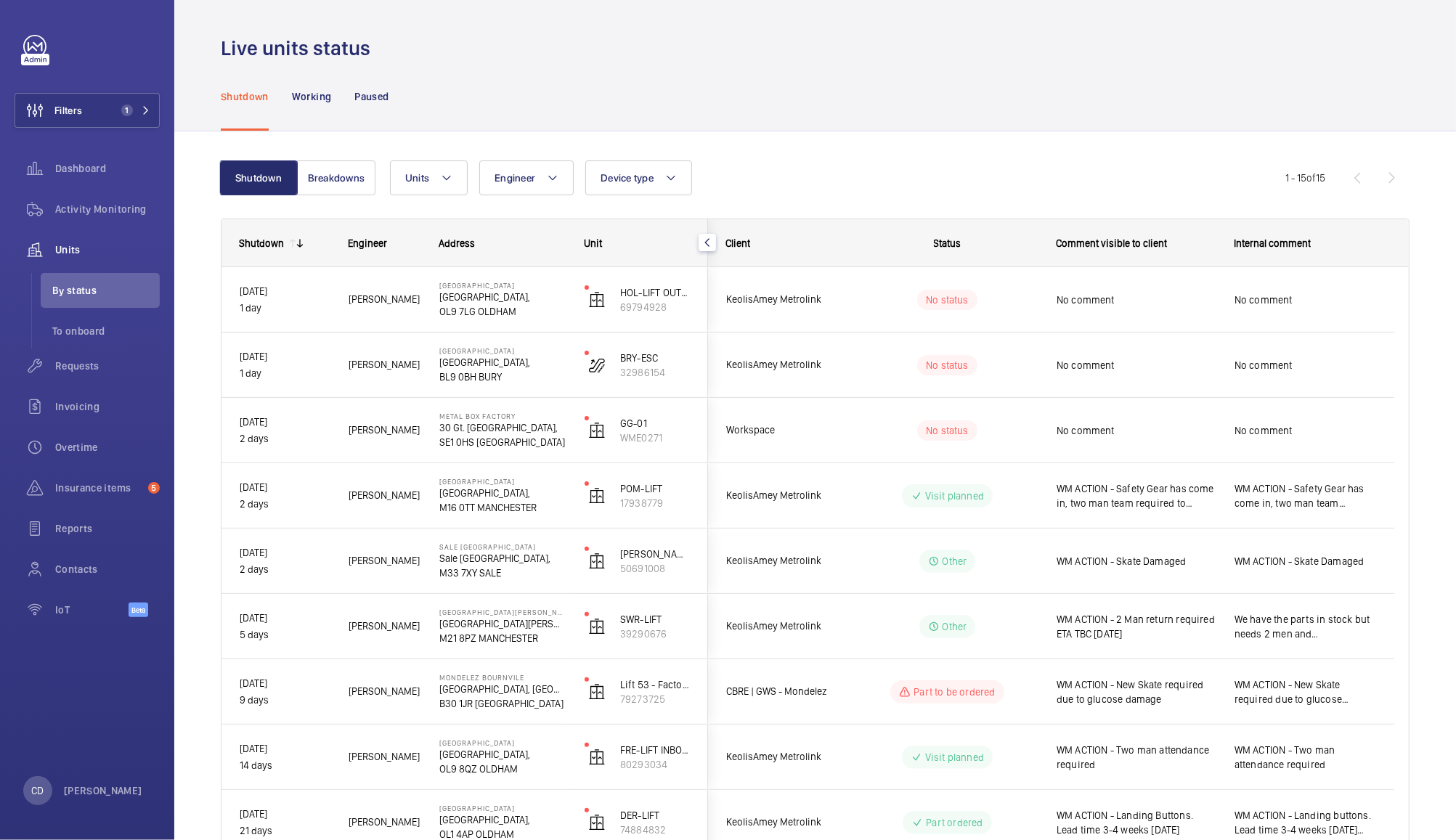
click at [1153, 350] on div "No comment" at bounding box center [1136, 365] width 159 height 33
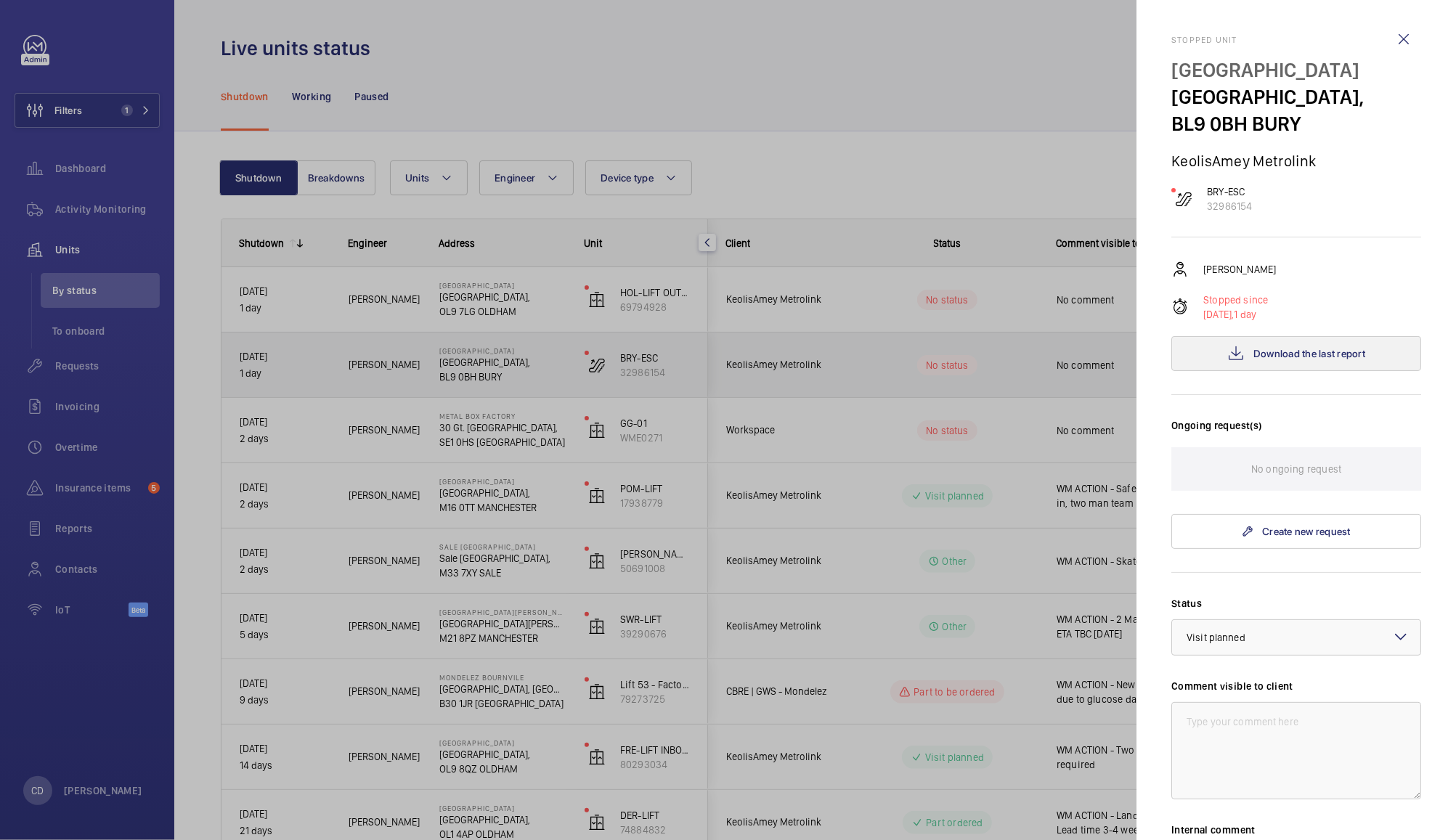
click at [1303, 348] on span "Download the last report" at bounding box center [1309, 353] width 112 height 11
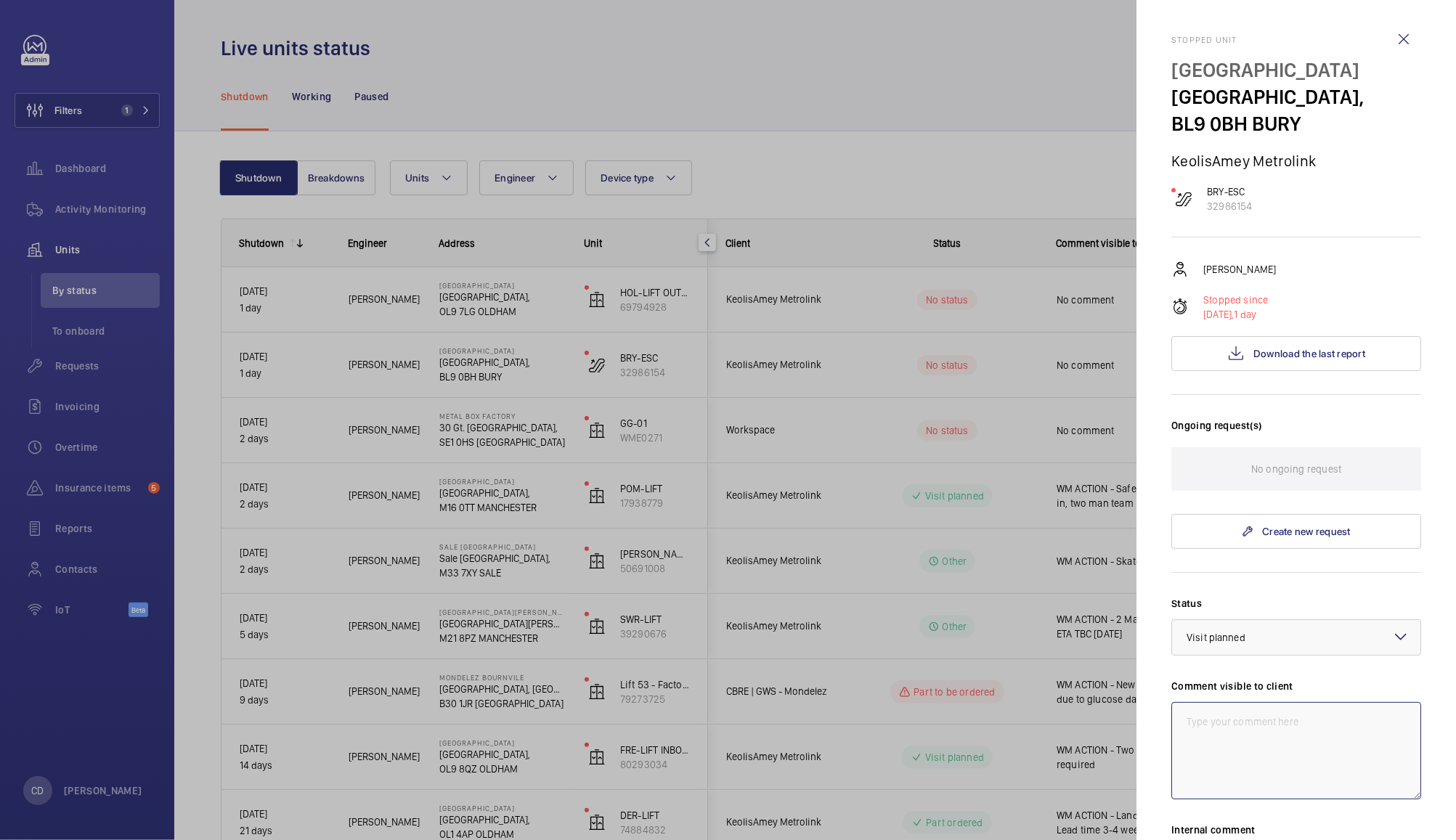
click at [1308, 740] on textarea at bounding box center [1296, 750] width 250 height 97
type textarea "WM ACTION - Handrail timeout fault on escalator - escalator engineer required t…"
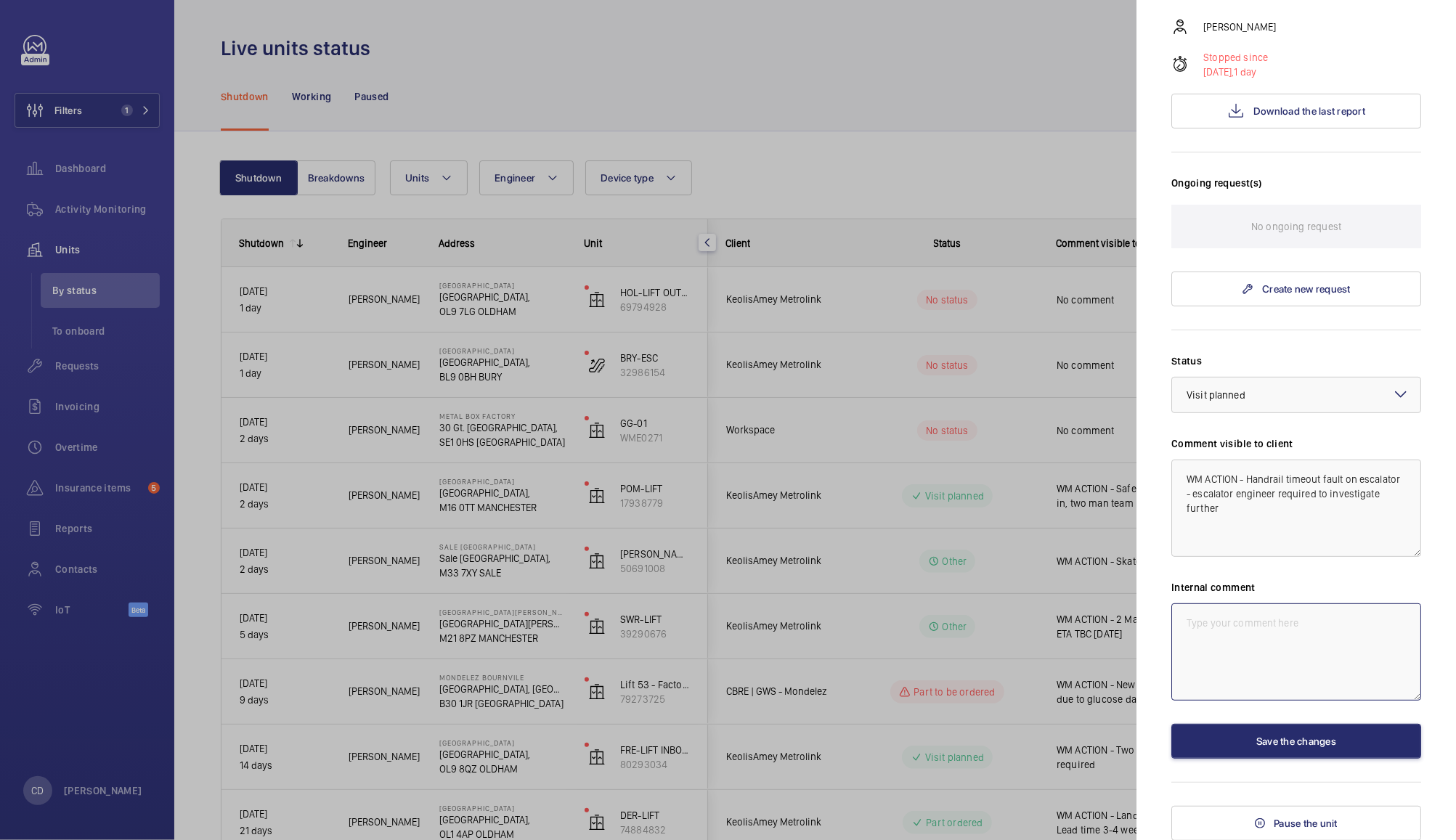
paste textarea "WM ACTION - Handrail timeout fault on escalator - escalator engineer required t…"
type textarea "WM ACTION - Handrail timeout fault on escalator - escalator engineer required t…"
click at [1322, 734] on button "Save the changes" at bounding box center [1296, 741] width 250 height 35
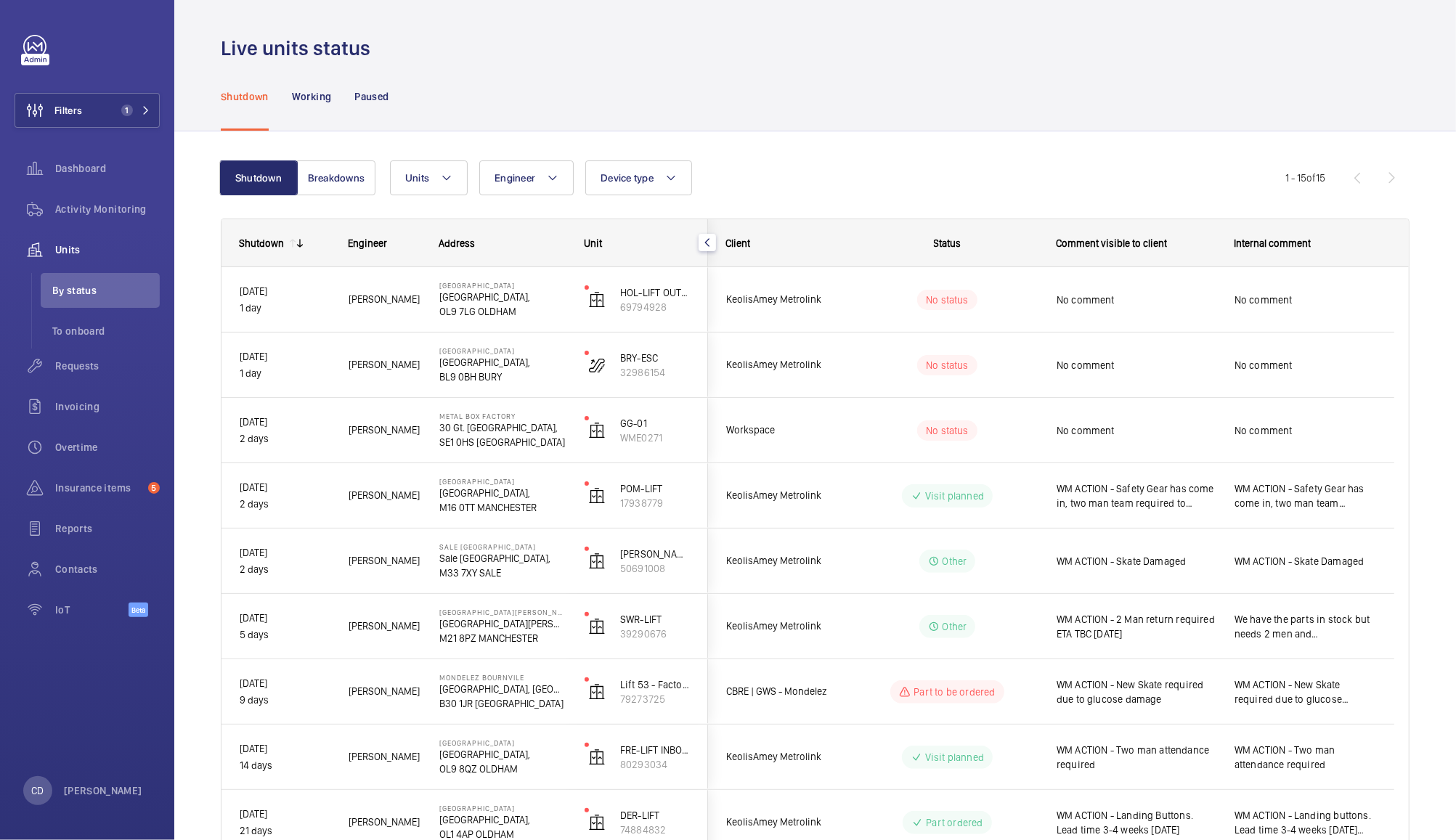
scroll to position [0, 0]
click at [1160, 281] on div "No comment" at bounding box center [1128, 299] width 177 height 63
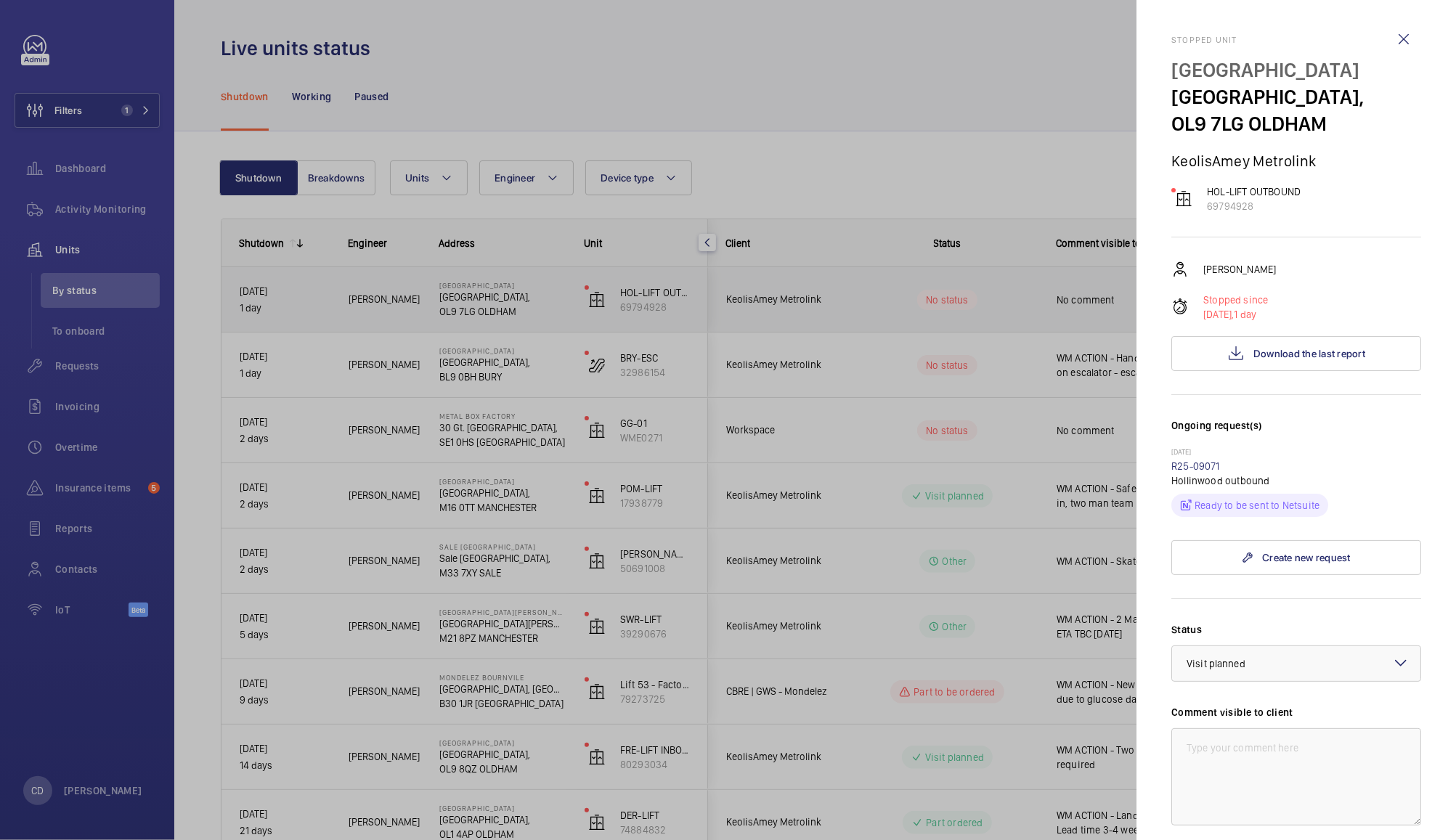
click at [1001, 344] on div at bounding box center [728, 420] width 1456 height 840
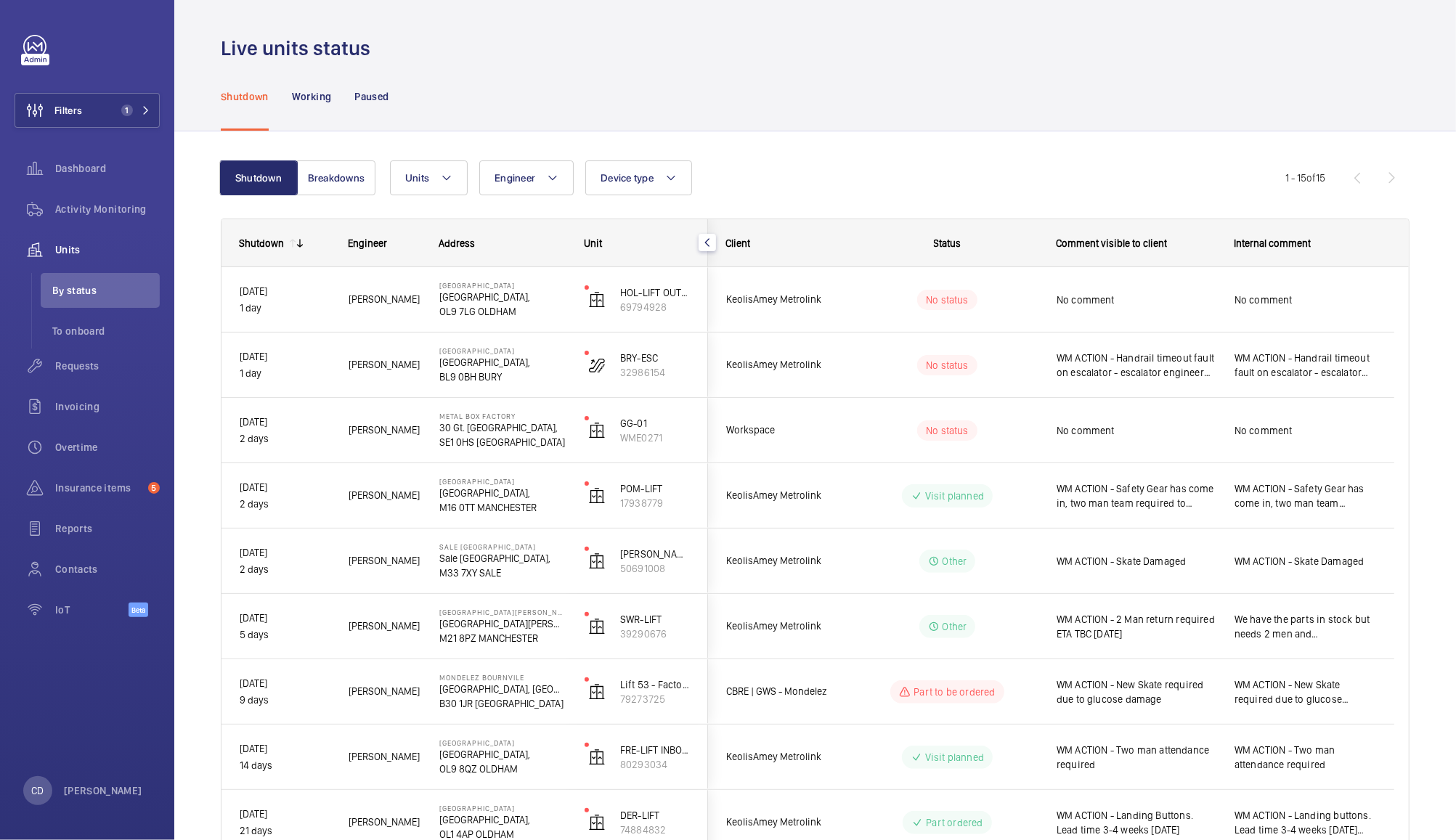
click at [1150, 355] on span "WM ACTION - Handrail timeout fault on escalator - escalator engineer required t…" at bounding box center [1136, 365] width 159 height 29
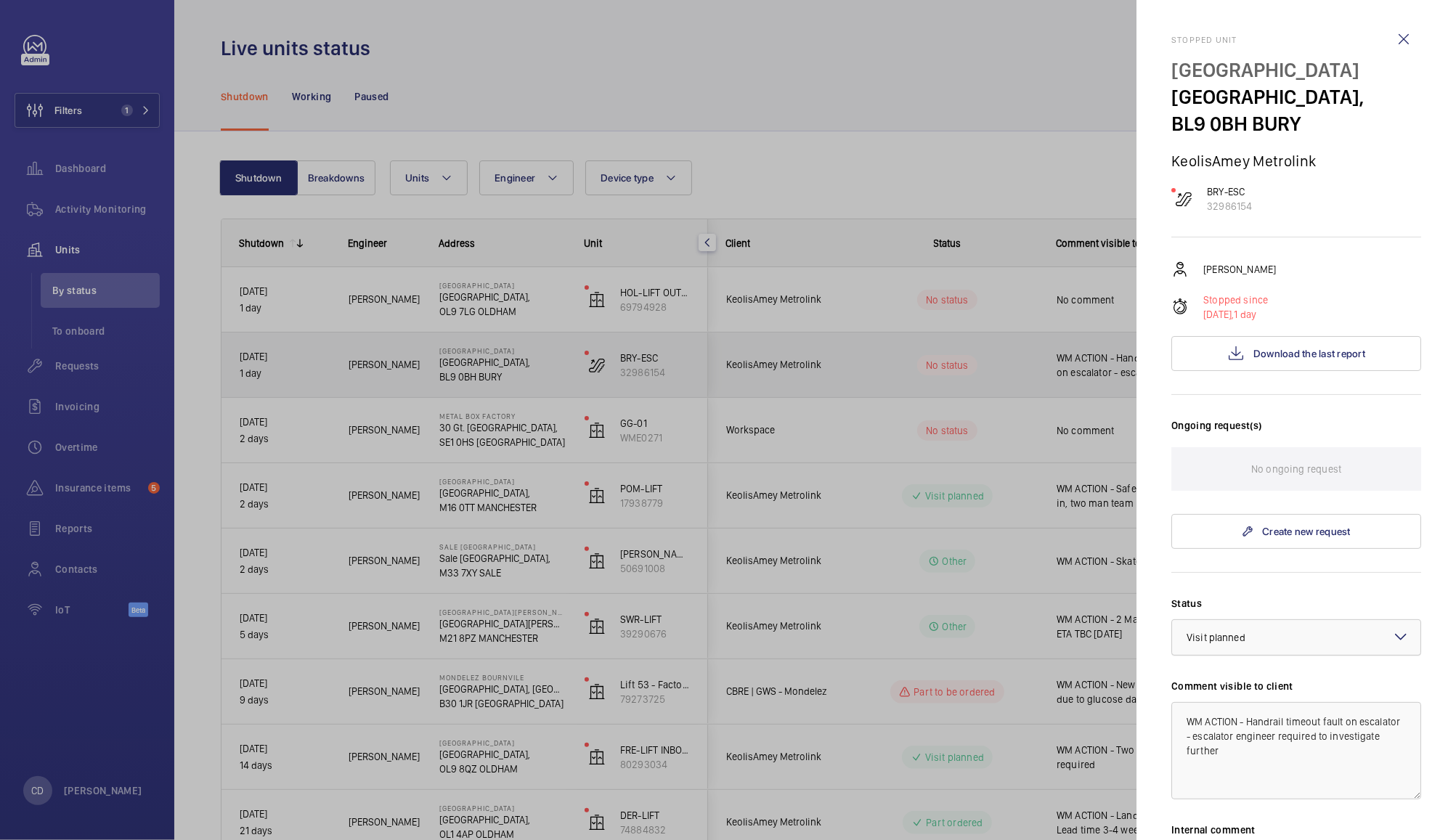
click at [1311, 636] on div at bounding box center [1296, 637] width 248 height 35
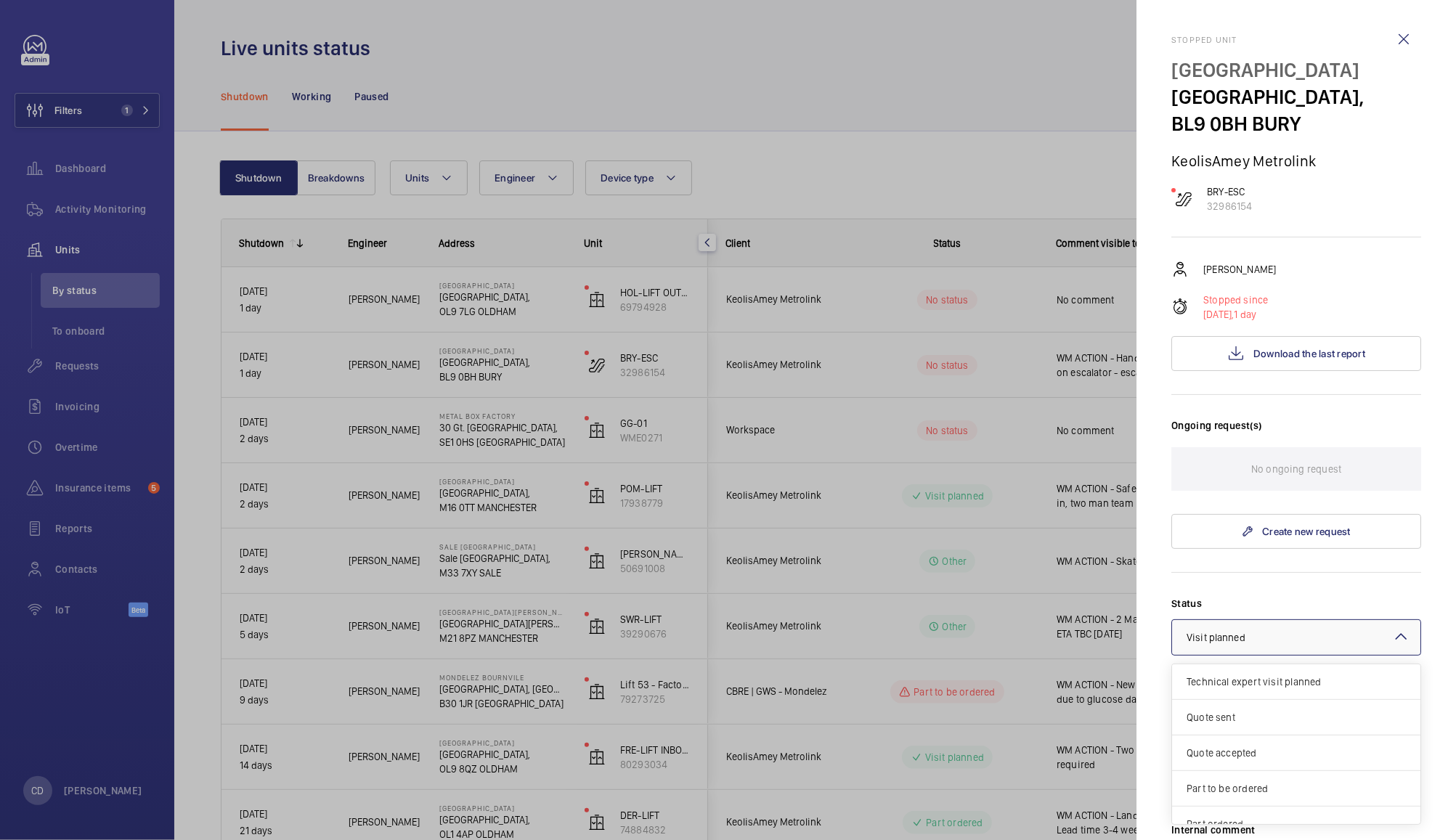
scroll to position [123, 0]
click at [1259, 807] on span "Other" at bounding box center [1296, 808] width 220 height 14
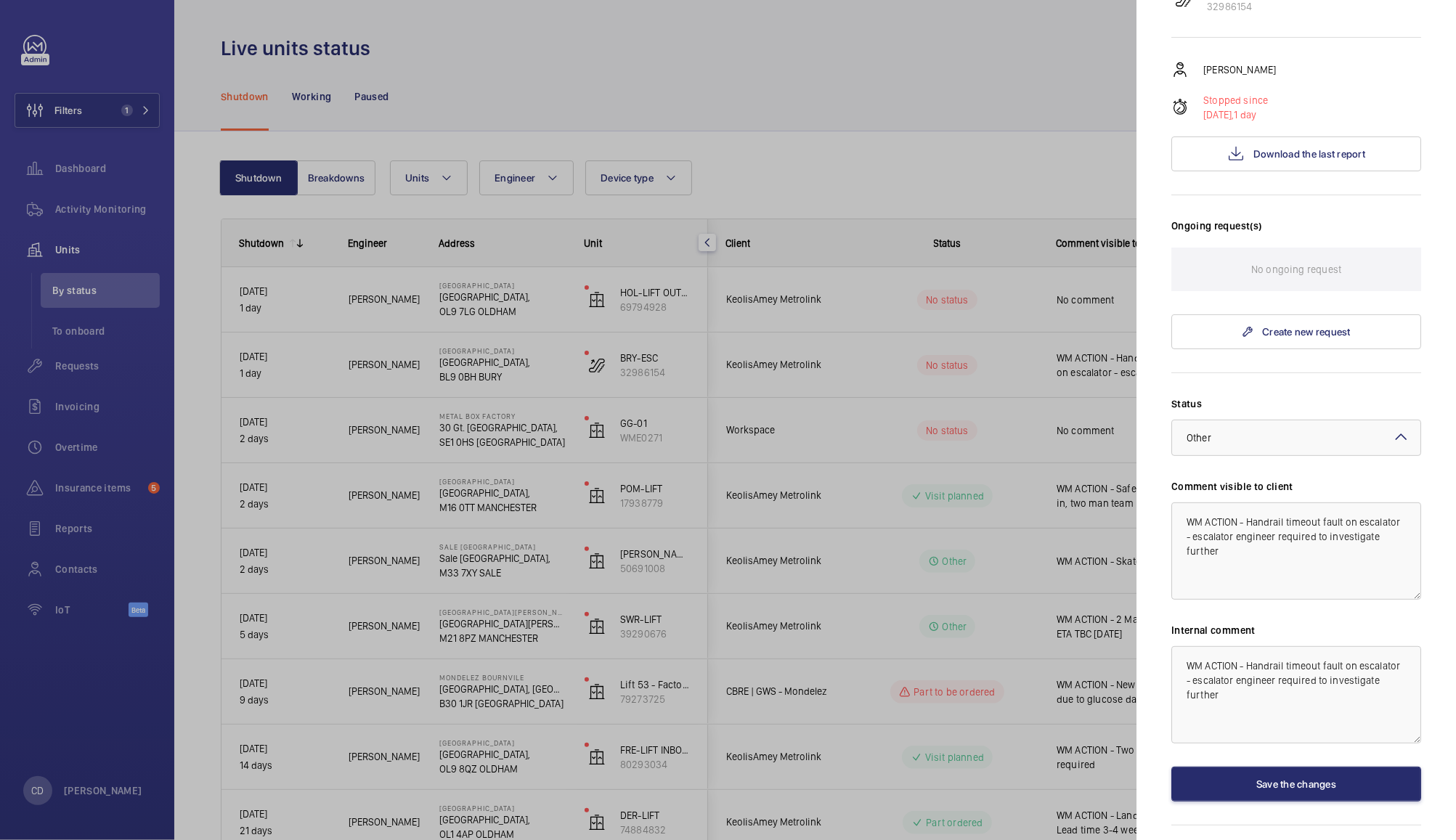
scroll to position [243, 0]
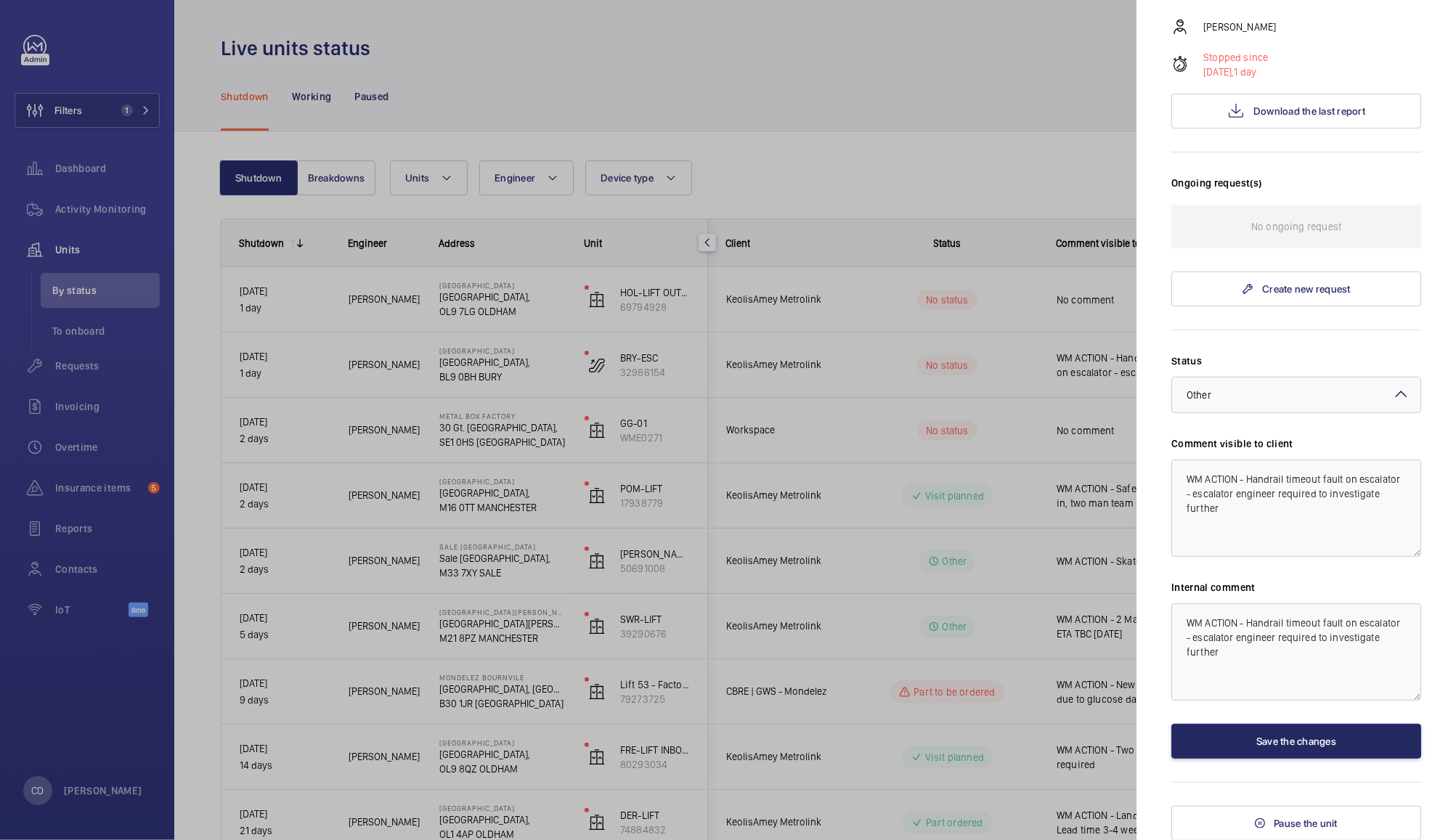
click at [1319, 742] on button "Save the changes" at bounding box center [1296, 741] width 250 height 35
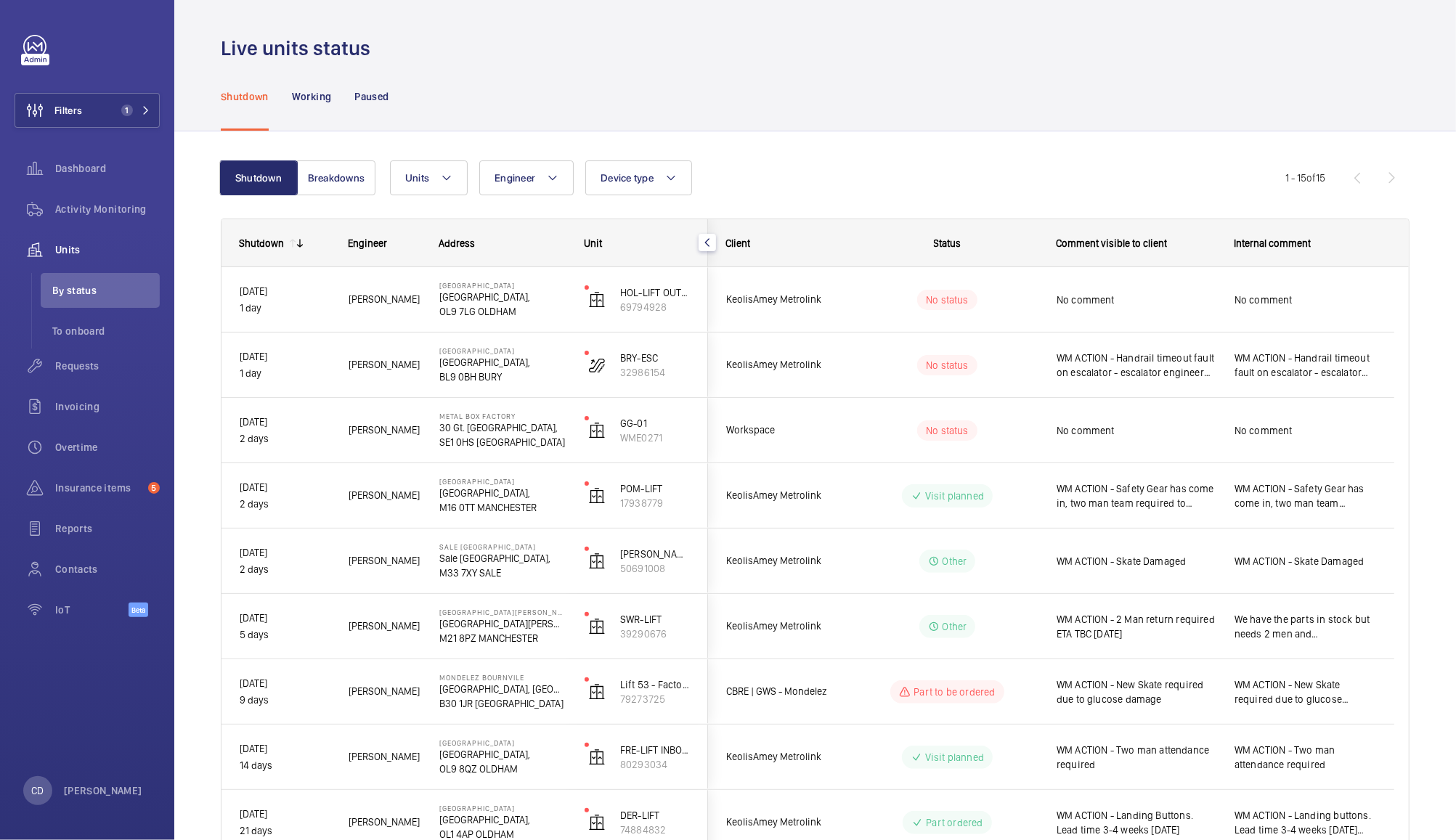
scroll to position [0, 0]
click at [1154, 284] on div "No comment" at bounding box center [1136, 299] width 159 height 33
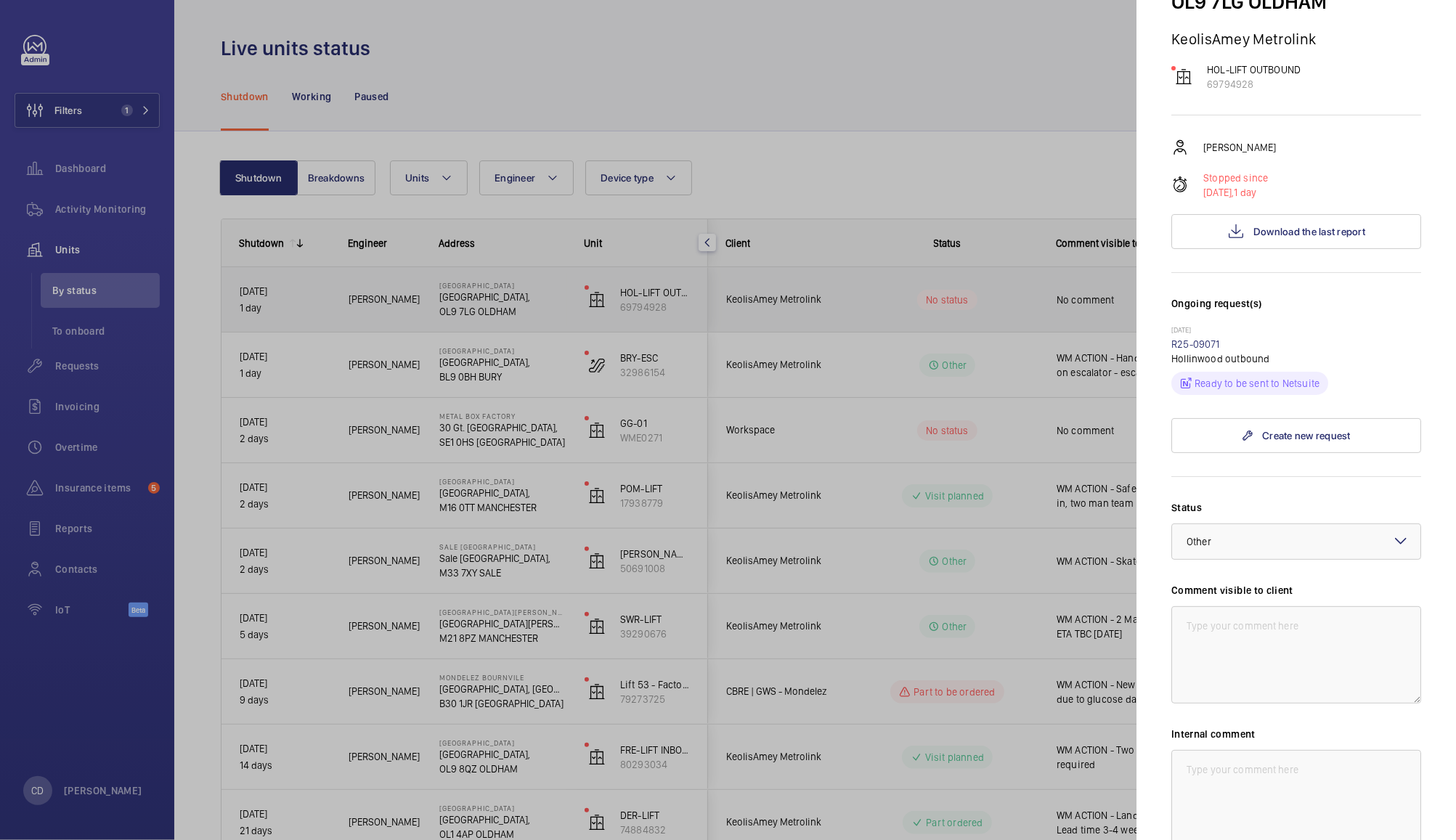
scroll to position [153, 0]
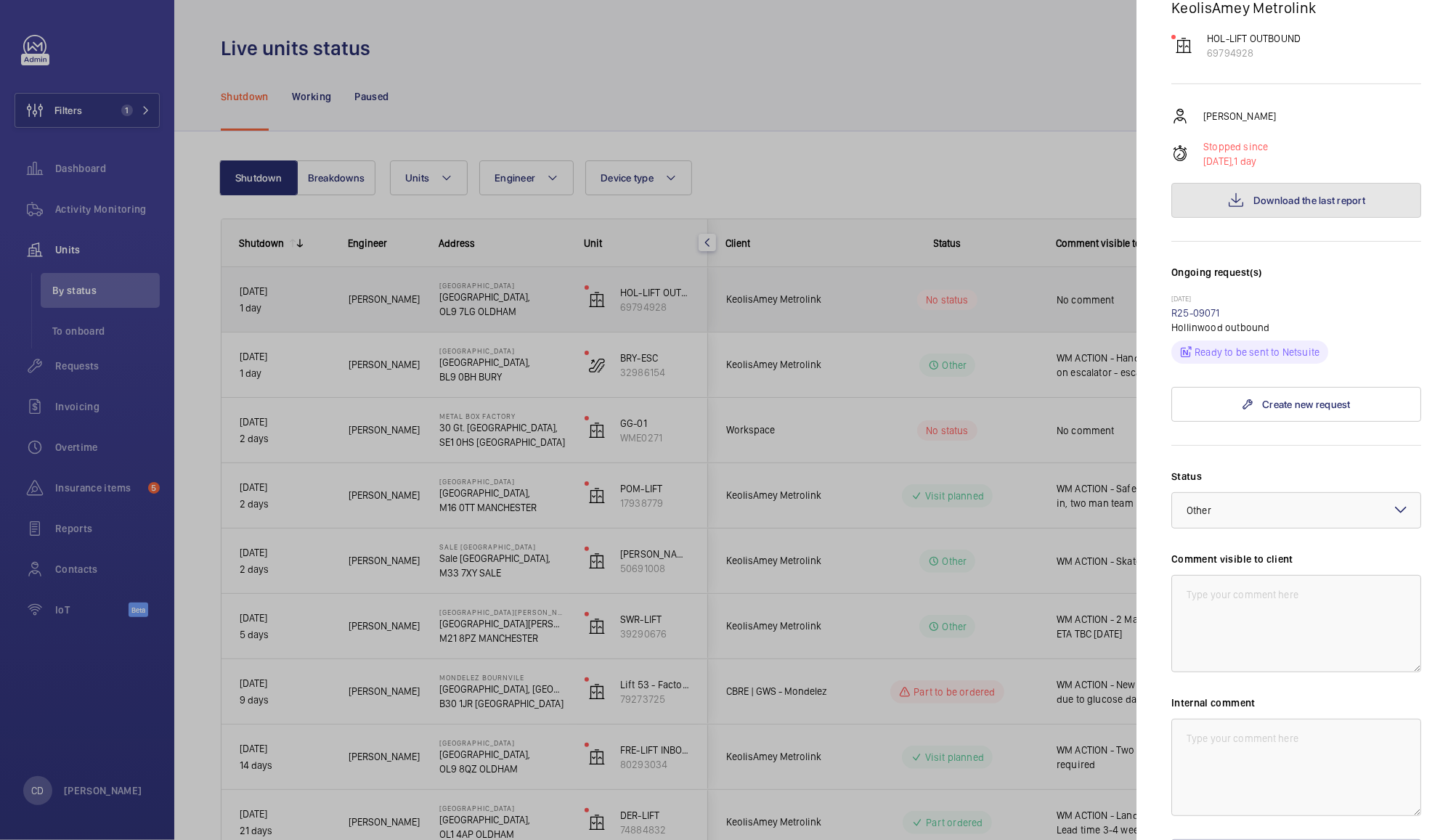
click at [1301, 206] on span "Download the last report" at bounding box center [1309, 200] width 112 height 11
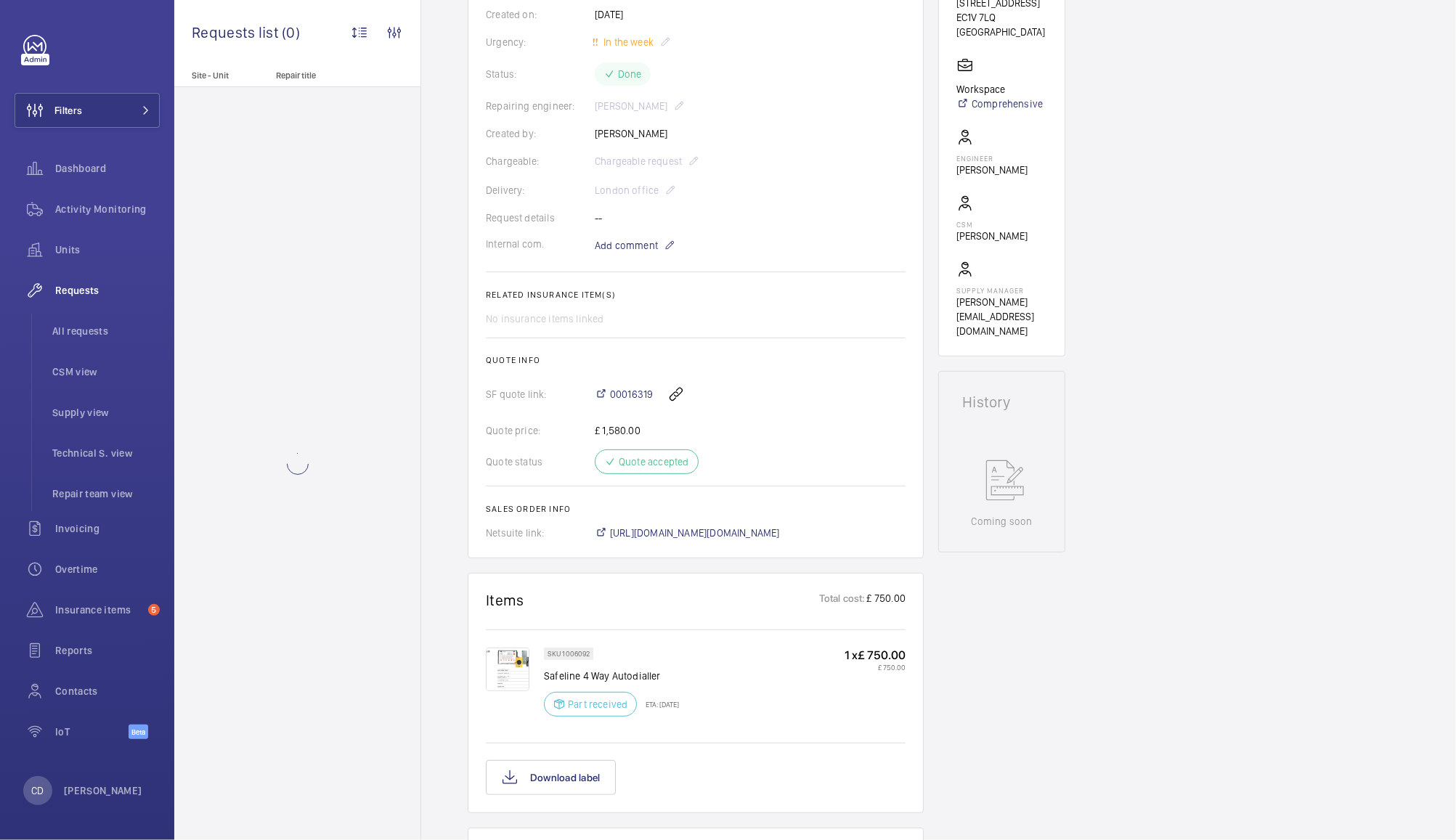
scroll to position [284, 0]
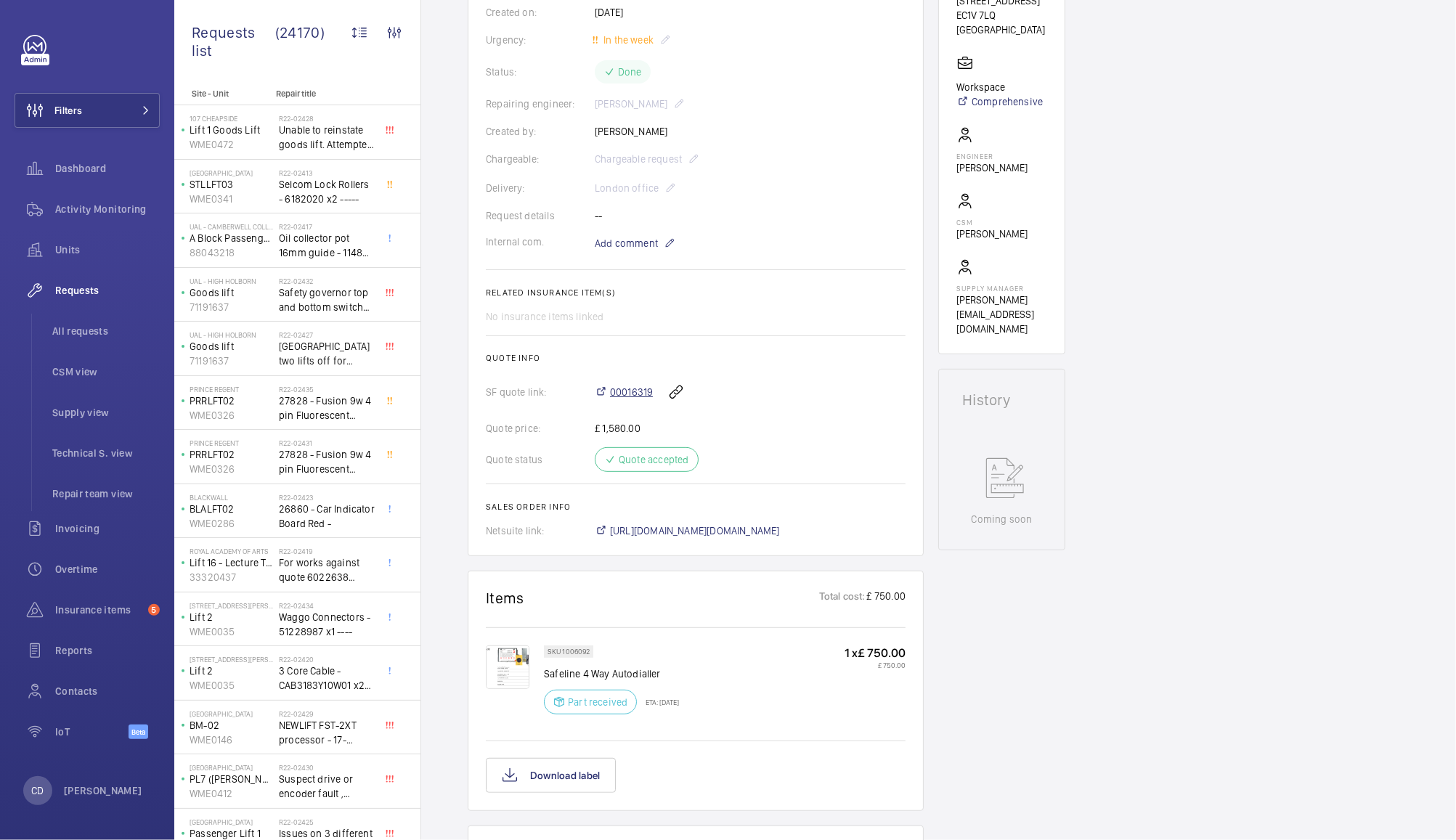
click at [634, 389] on span "00016319" at bounding box center [631, 391] width 43 height 14
click at [115, 214] on span "Activity Monitoring" at bounding box center [107, 209] width 105 height 14
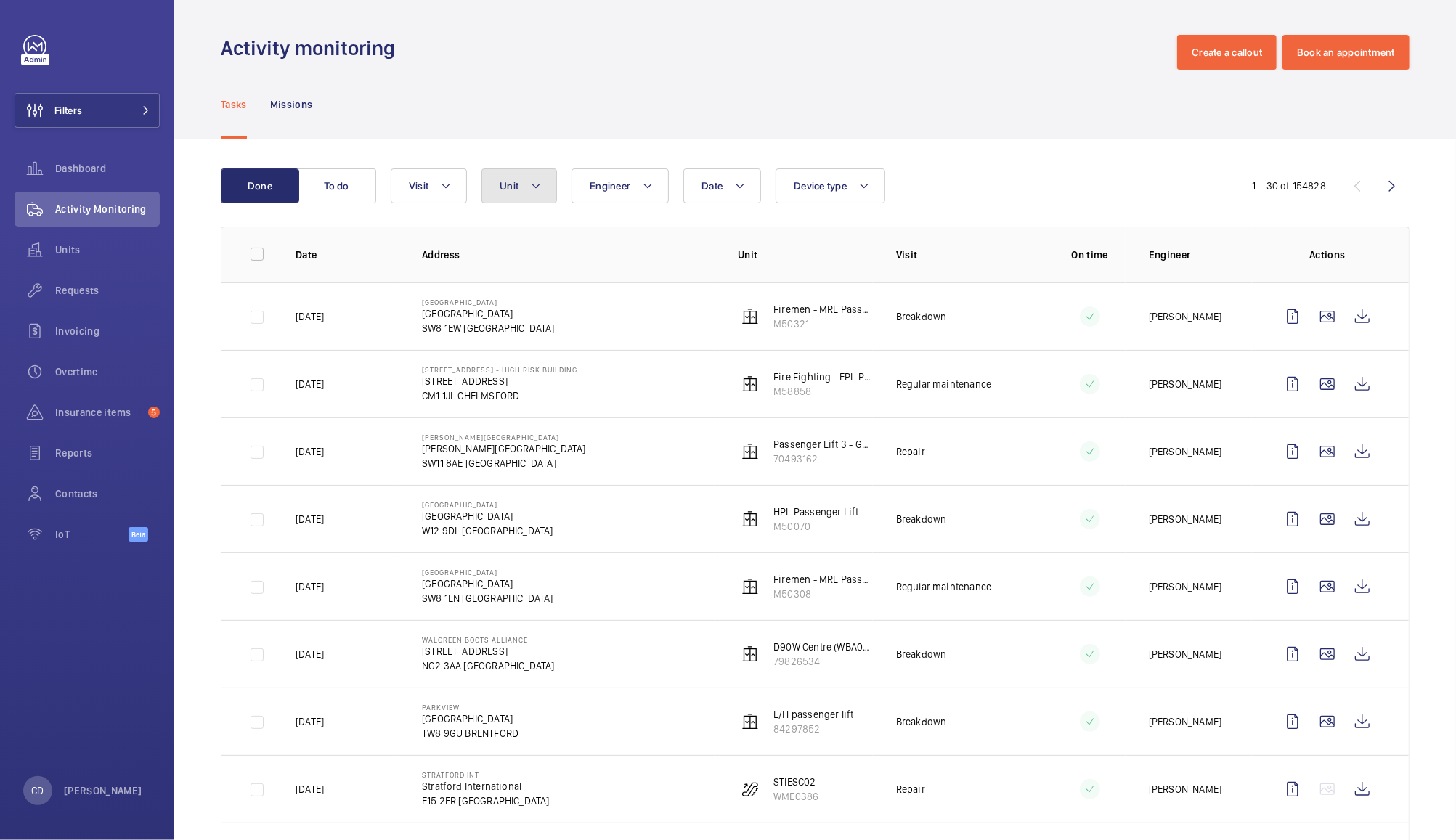
click at [494, 199] on button "Unit" at bounding box center [519, 185] width 75 height 35
type input "broug"
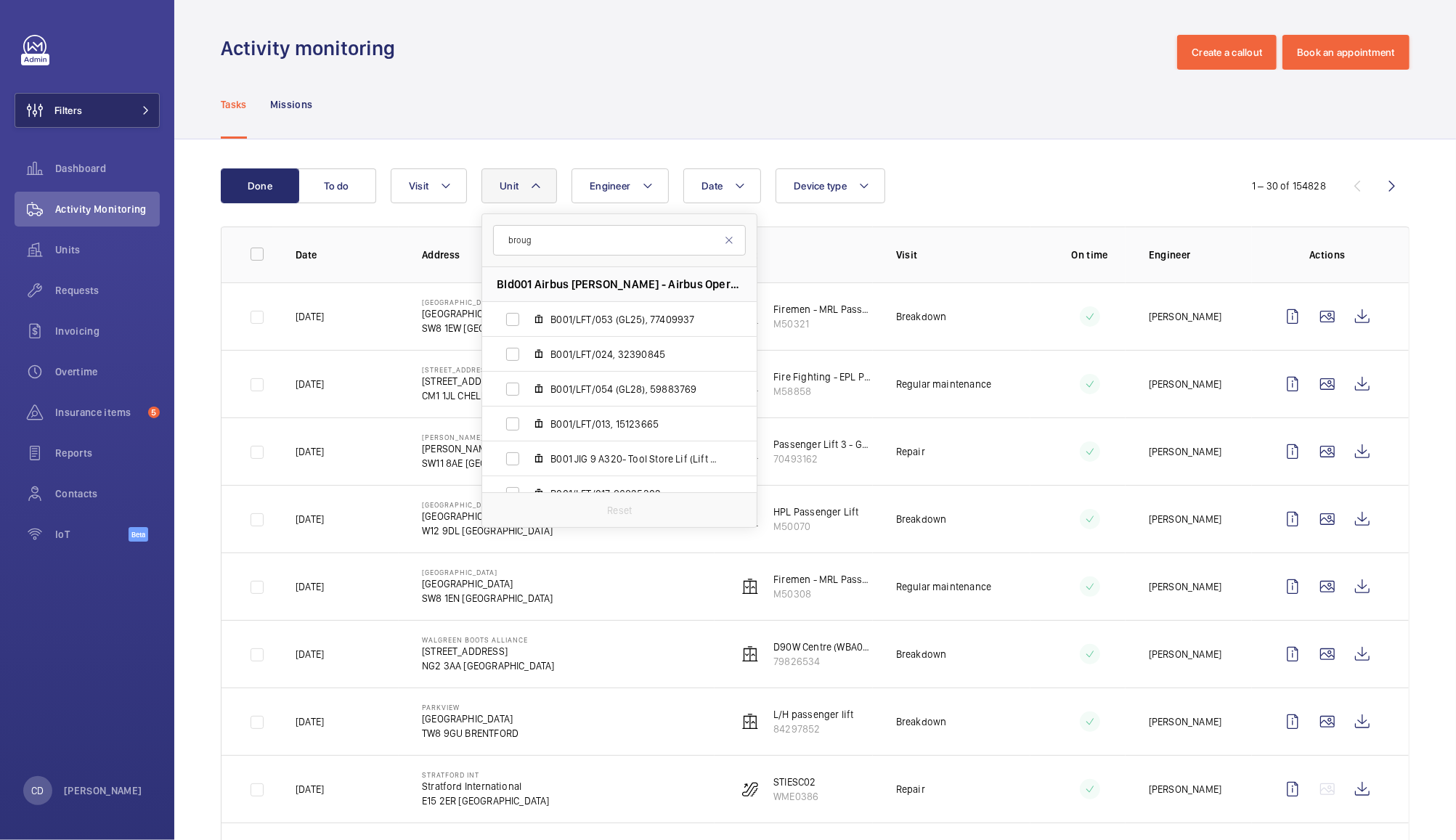
click at [87, 107] on button "Filters" at bounding box center [87, 110] width 146 height 35
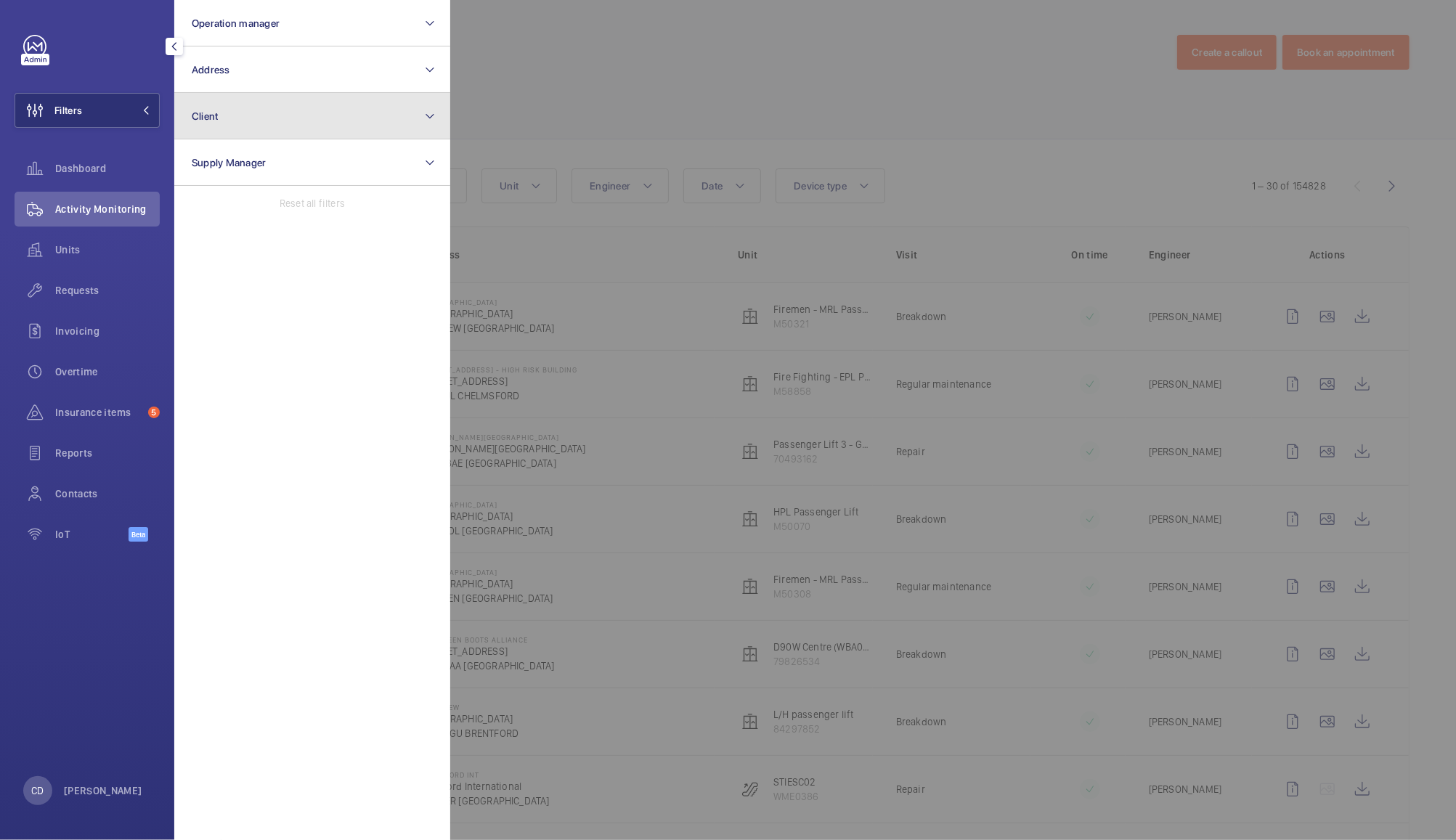
click at [225, 107] on button "Client" at bounding box center [312, 116] width 276 height 47
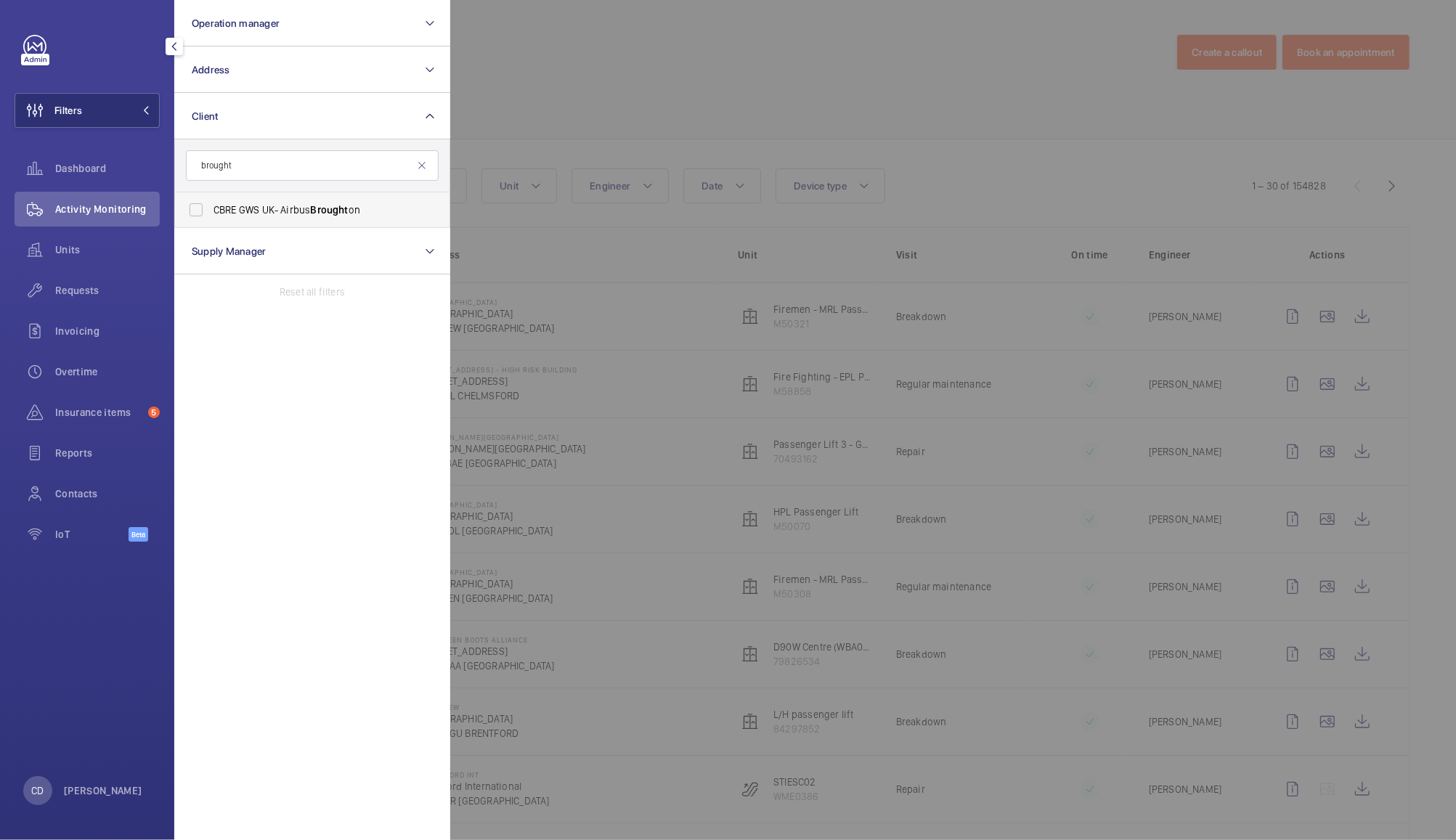
type input "brought"
click at [229, 195] on label "CBRE GWS UK- Airbus Brought on" at bounding box center [301, 210] width 253 height 35
click at [210, 195] on input "CBRE GWS UK- Airbus Brought on" at bounding box center [196, 210] width 29 height 29
checkbox input "true"
click at [558, 97] on div at bounding box center [1178, 420] width 1456 height 840
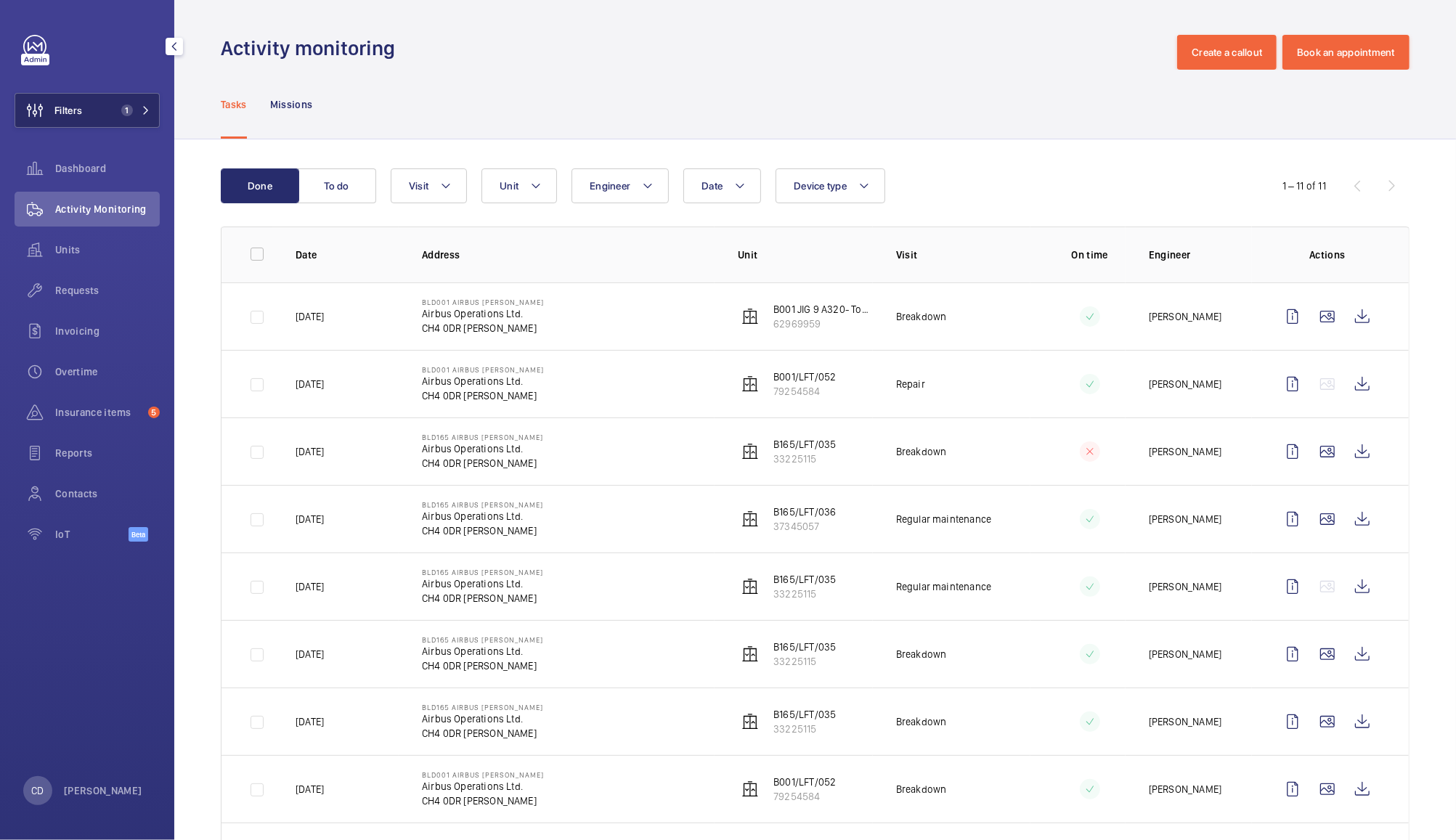
click at [122, 110] on span "1" at bounding box center [127, 110] width 11 height 11
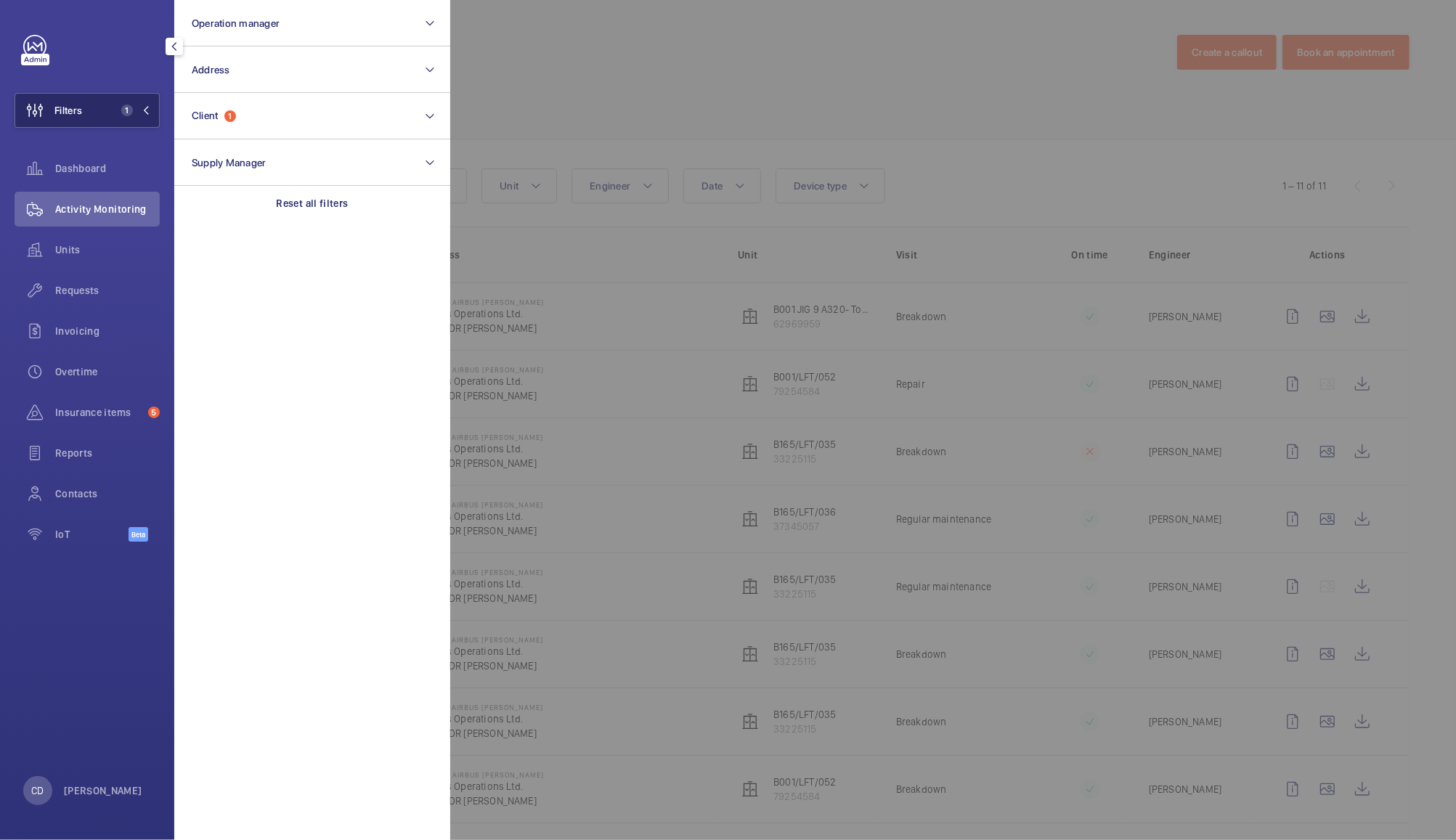
click at [287, 116] on button "Client 1" at bounding box center [312, 116] width 276 height 47
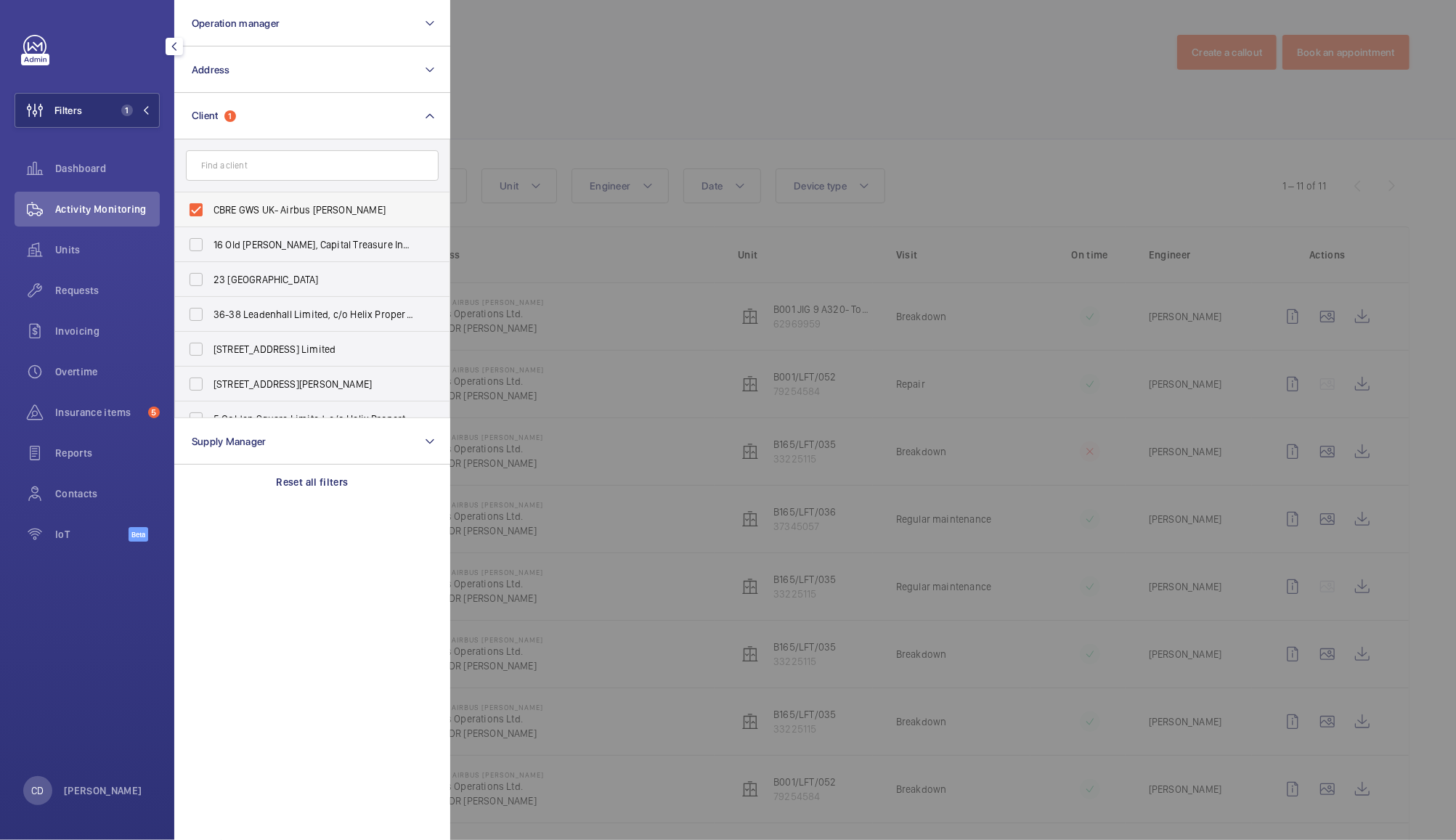
click at [320, 216] on span "CBRE GWS UK- Airbus [PERSON_NAME]" at bounding box center [313, 210] width 200 height 14
click at [210, 216] on input "CBRE GWS UK- Airbus [PERSON_NAME]" at bounding box center [196, 210] width 29 height 29
checkbox input "false"
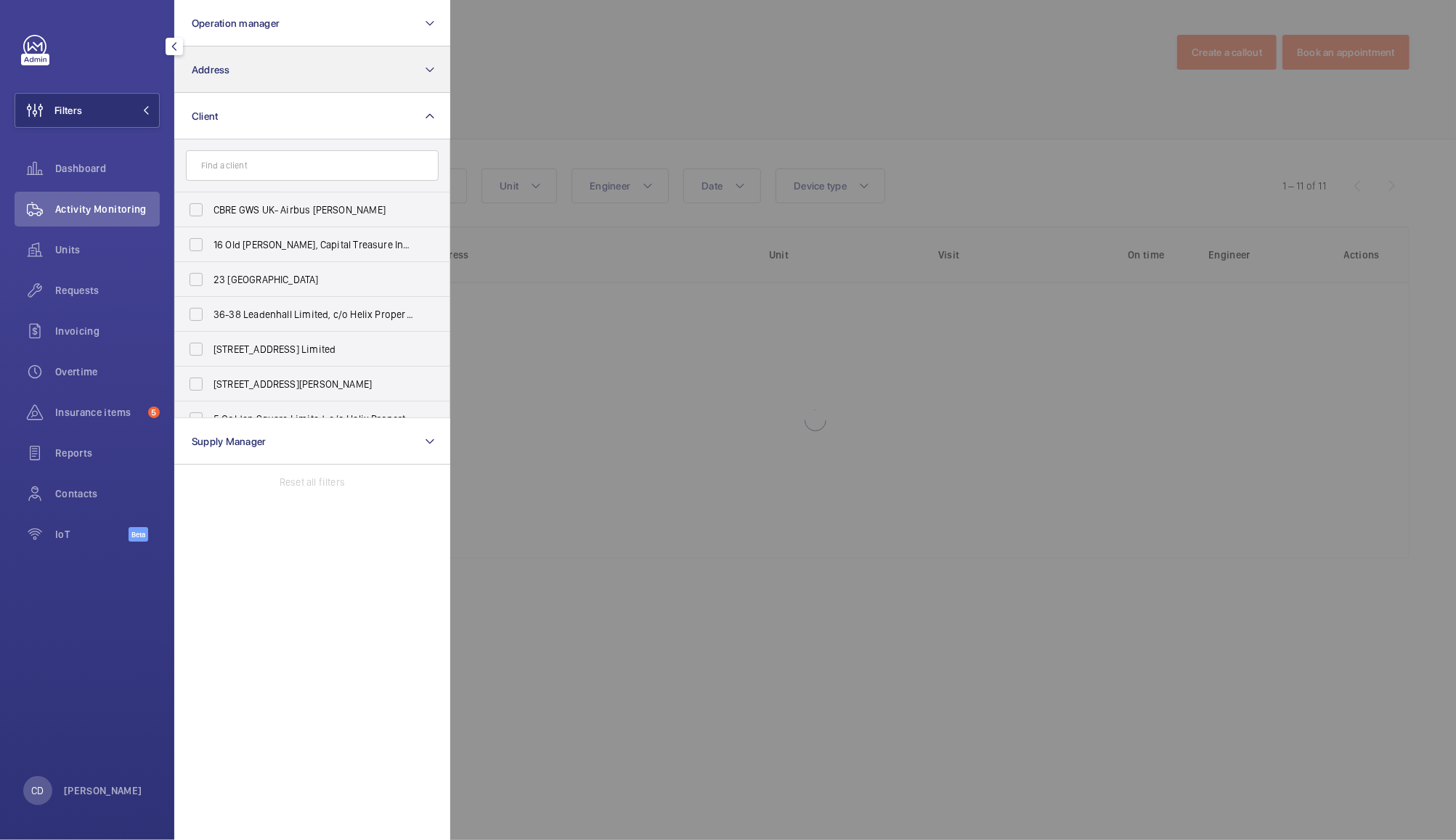
click at [407, 75] on button "Address" at bounding box center [312, 70] width 276 height 47
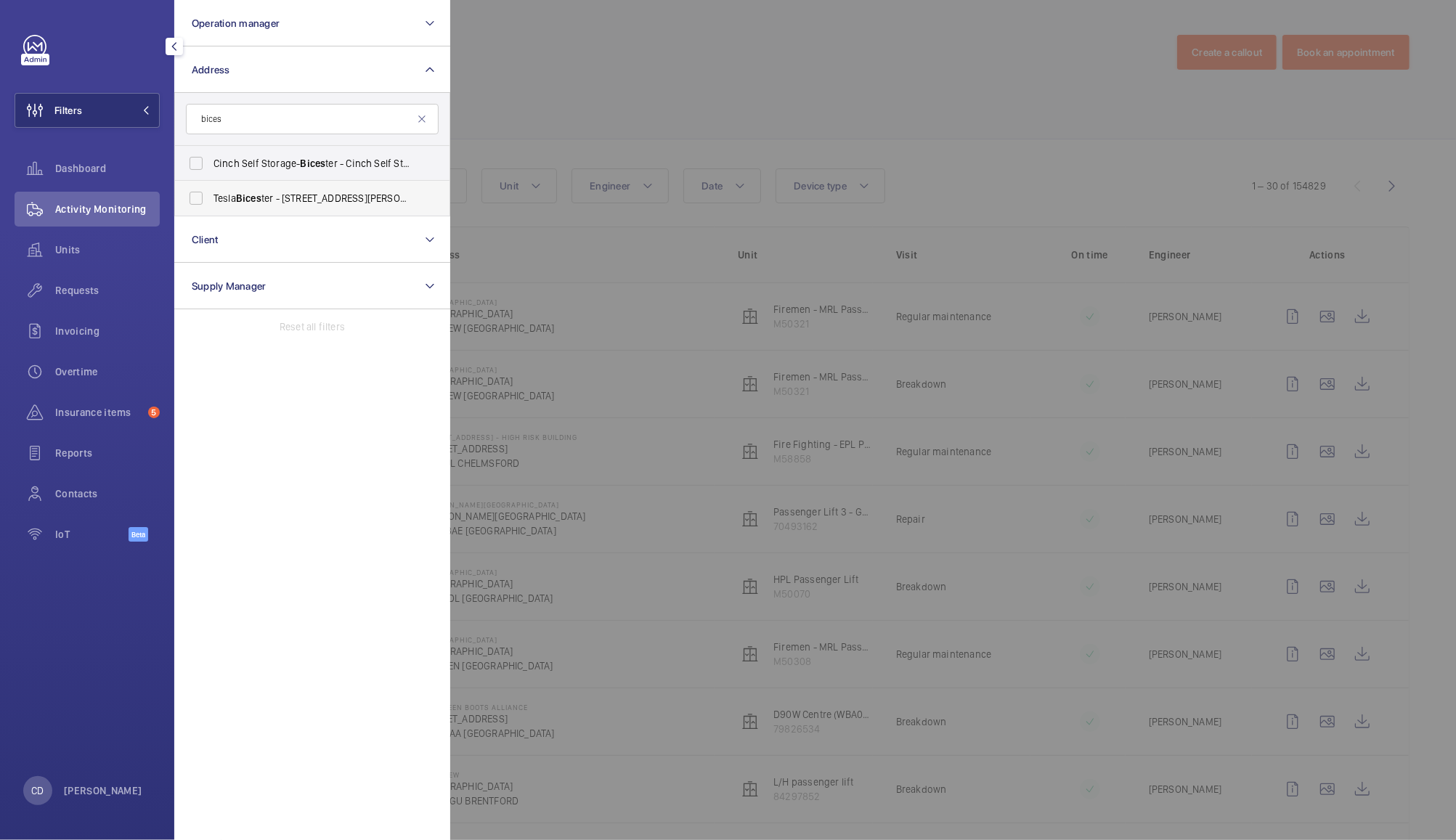
type input "bices"
click at [354, 205] on label "Tesla Bices ter - [STREET_ADDRESS][PERSON_NAME]" at bounding box center [301, 198] width 253 height 35
click at [210, 205] on input "Tesla Bices ter - [STREET_ADDRESS][PERSON_NAME]" at bounding box center [196, 198] width 29 height 29
checkbox input "true"
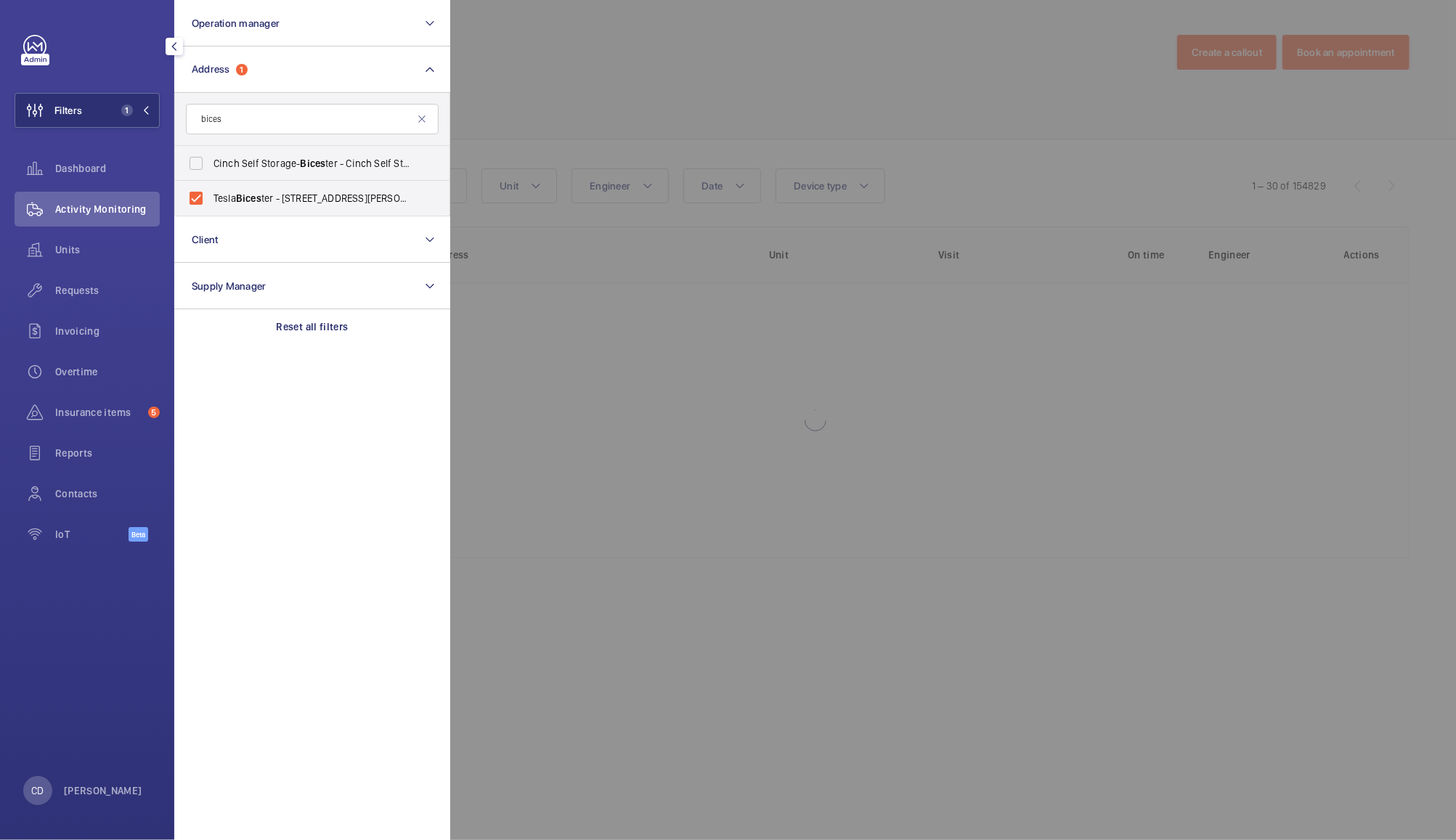
click at [632, 57] on div at bounding box center [1178, 420] width 1456 height 840
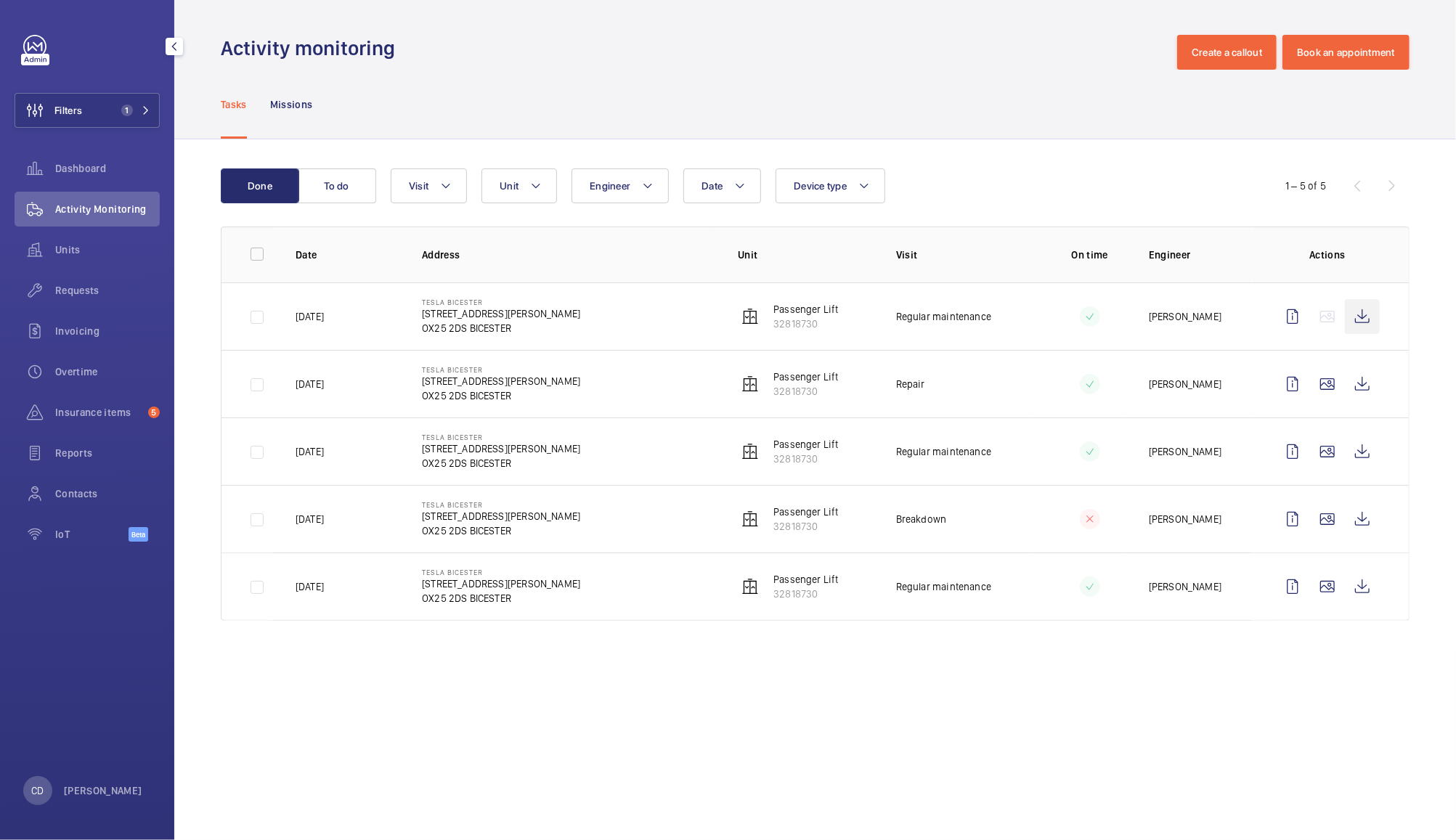
click at [1356, 304] on wm-front-icon-button at bounding box center [1362, 317] width 35 height 35
